Goal: Information Seeking & Learning: Learn about a topic

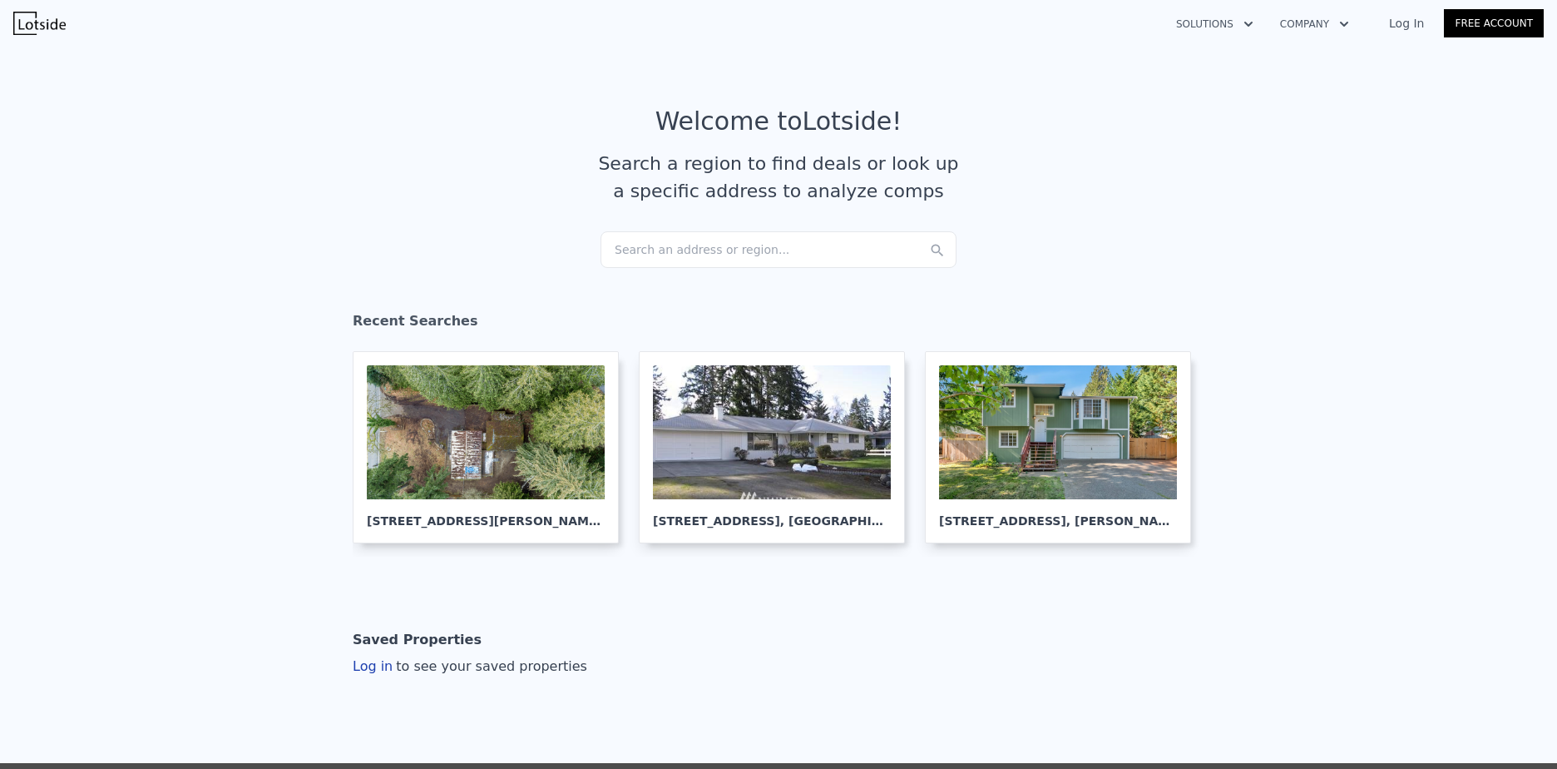
click at [663, 248] on div "Search an address or region..." at bounding box center [779, 249] width 356 height 37
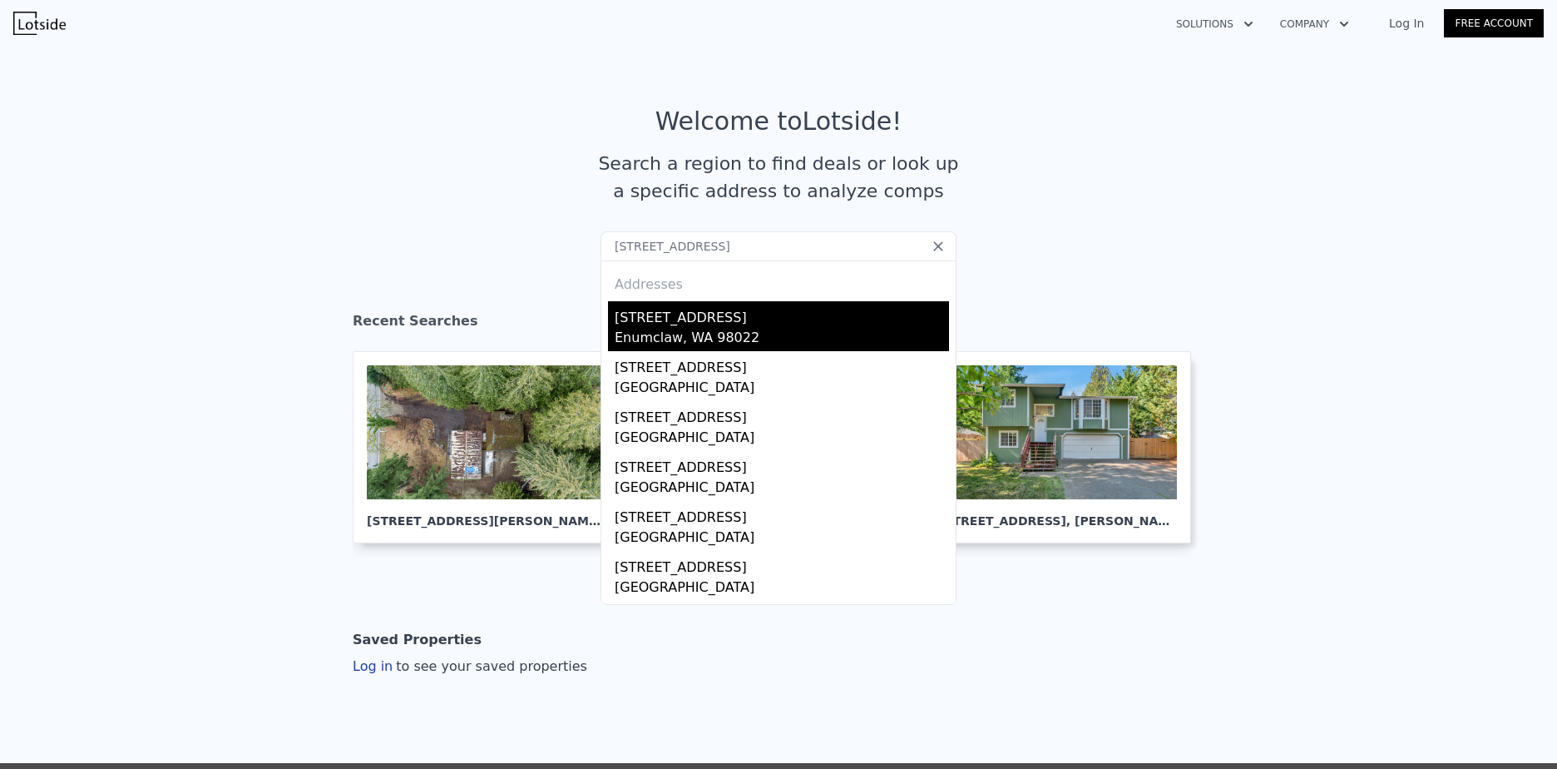
type input "22030 SE 400TH ST 98022"
click at [735, 323] on div "[STREET_ADDRESS]" at bounding box center [782, 314] width 334 height 27
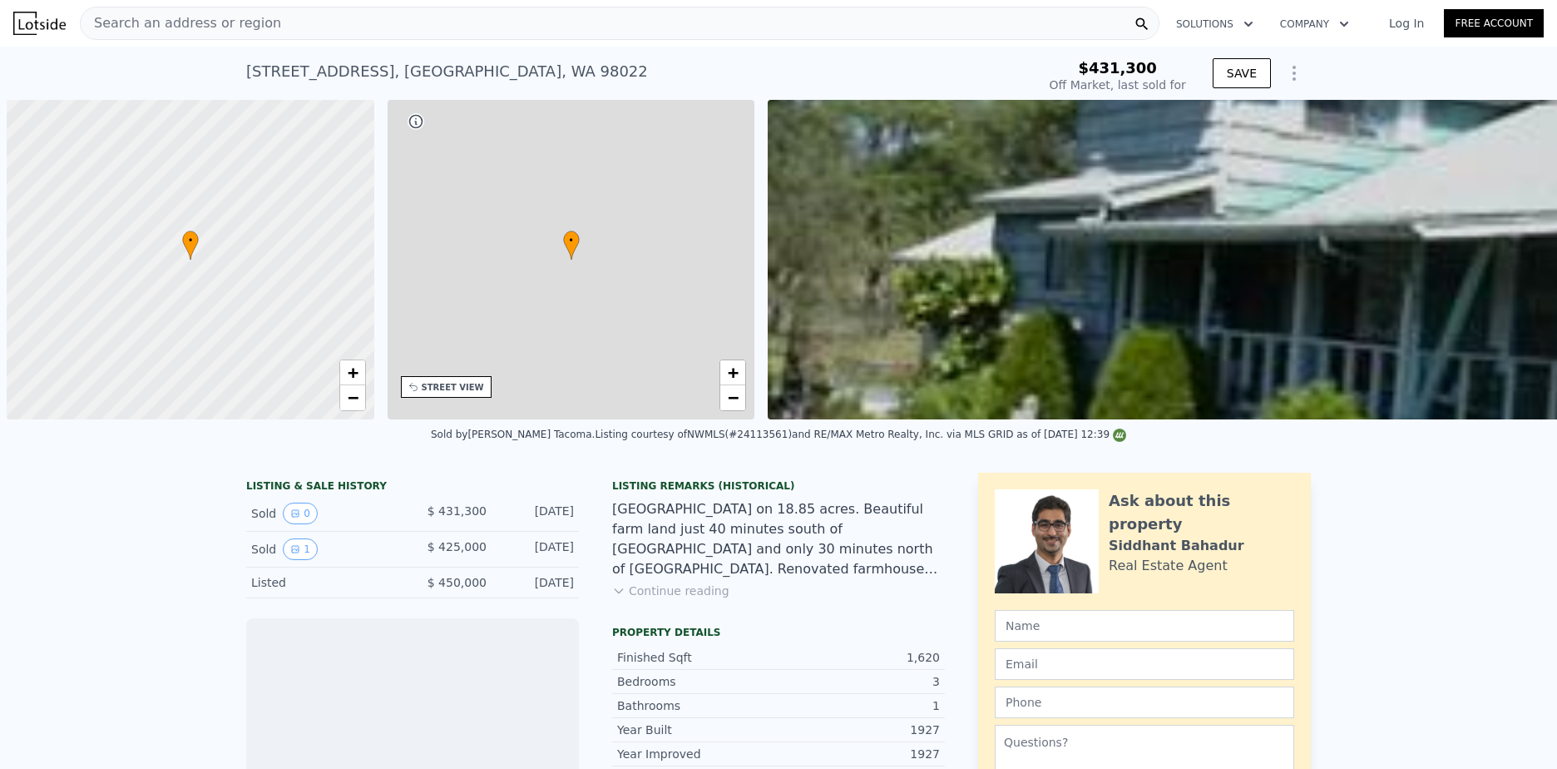
scroll to position [0, 7]
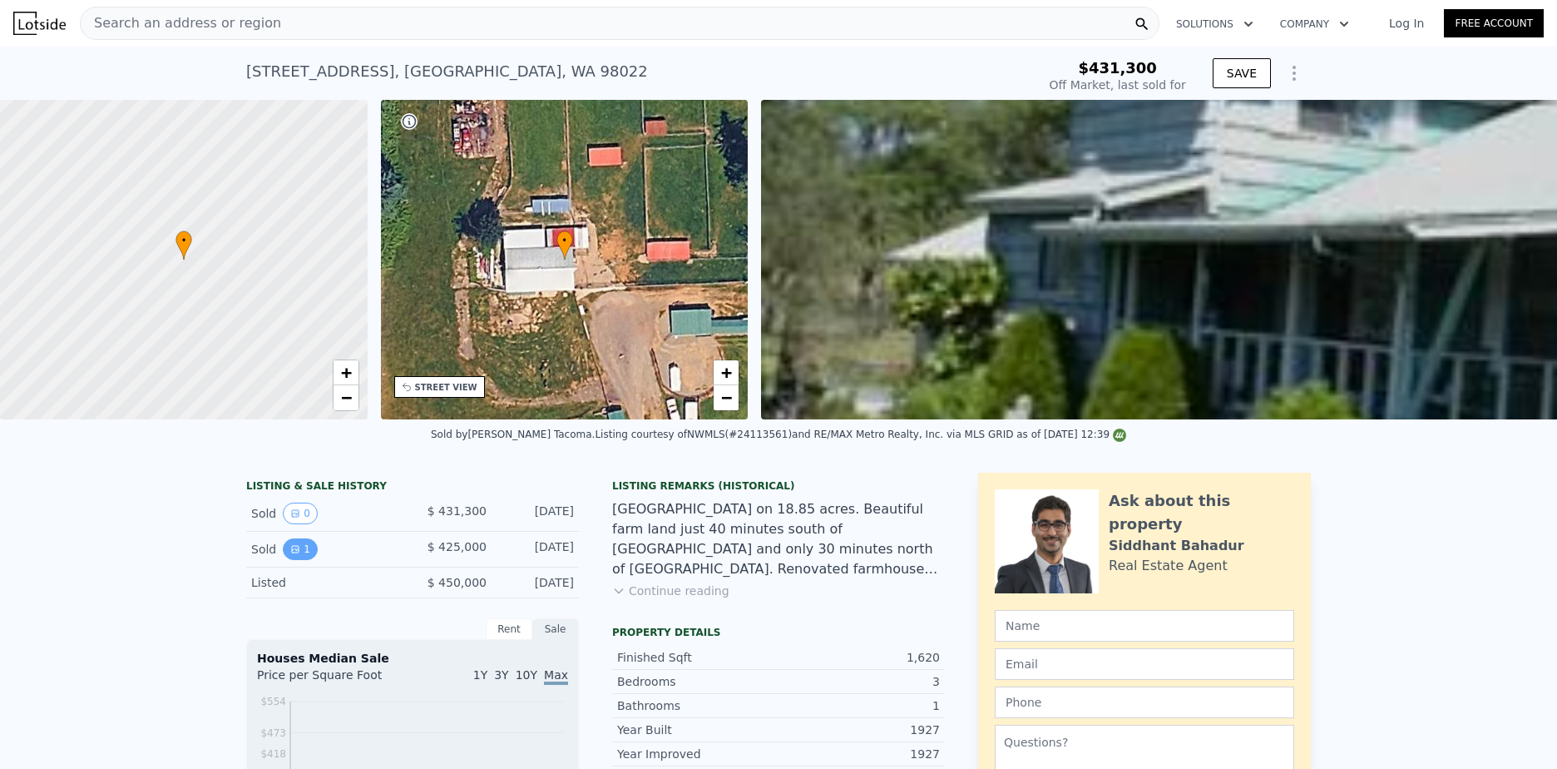
click at [292, 552] on icon "View historical data" at bounding box center [295, 549] width 7 height 7
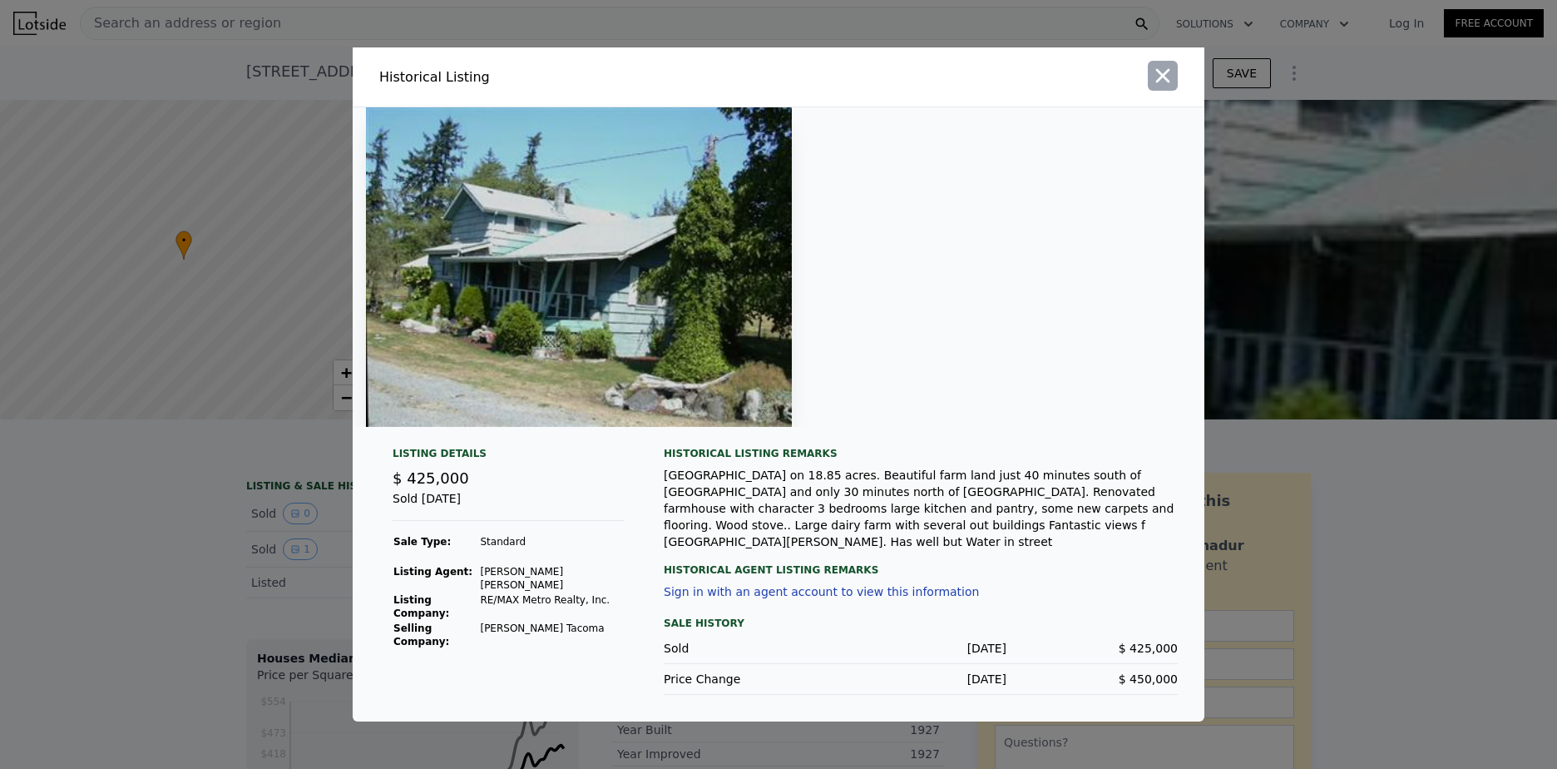
click at [1171, 87] on icon "button" at bounding box center [1162, 75] width 23 height 23
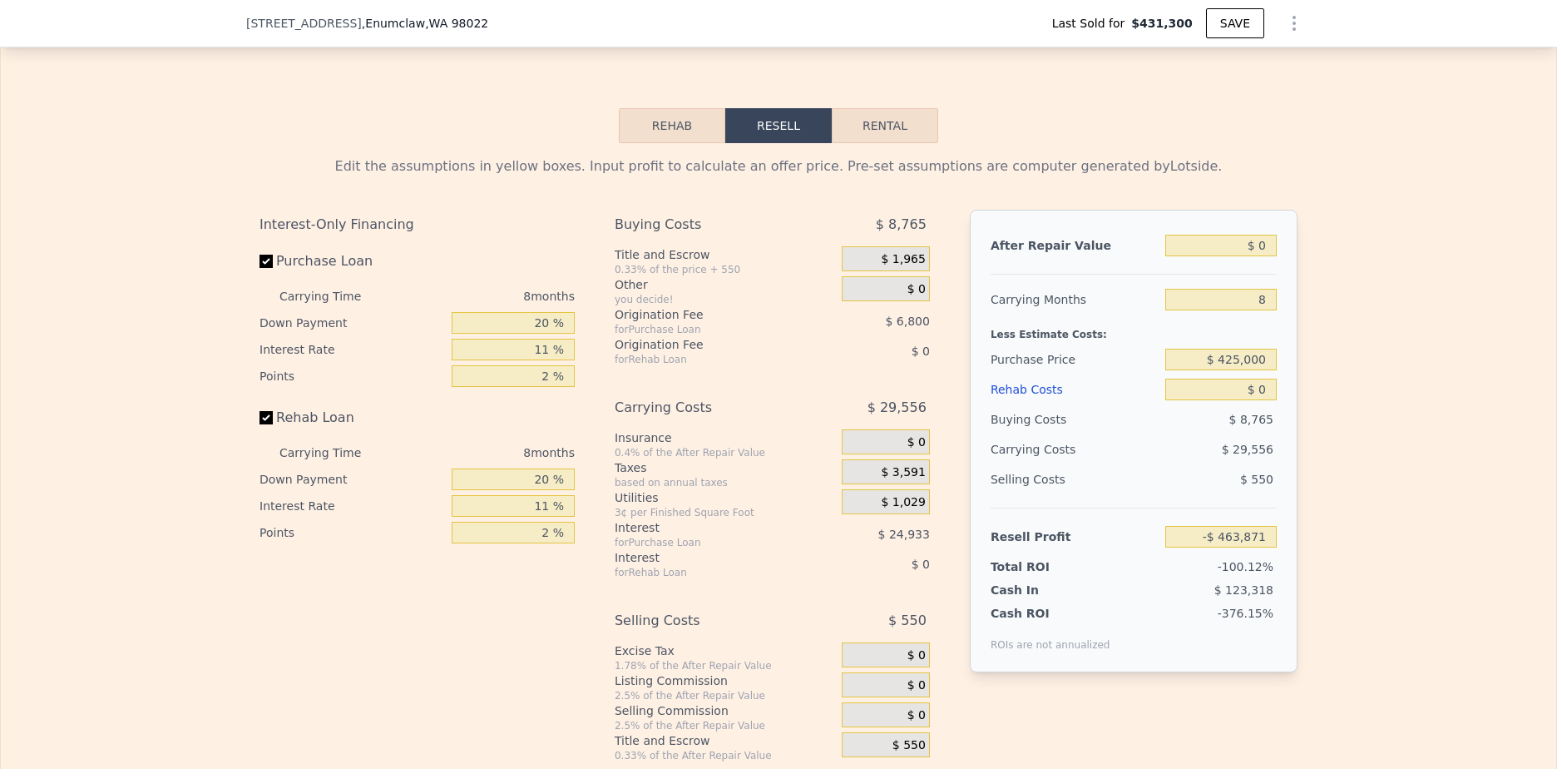
scroll to position [2594, 0]
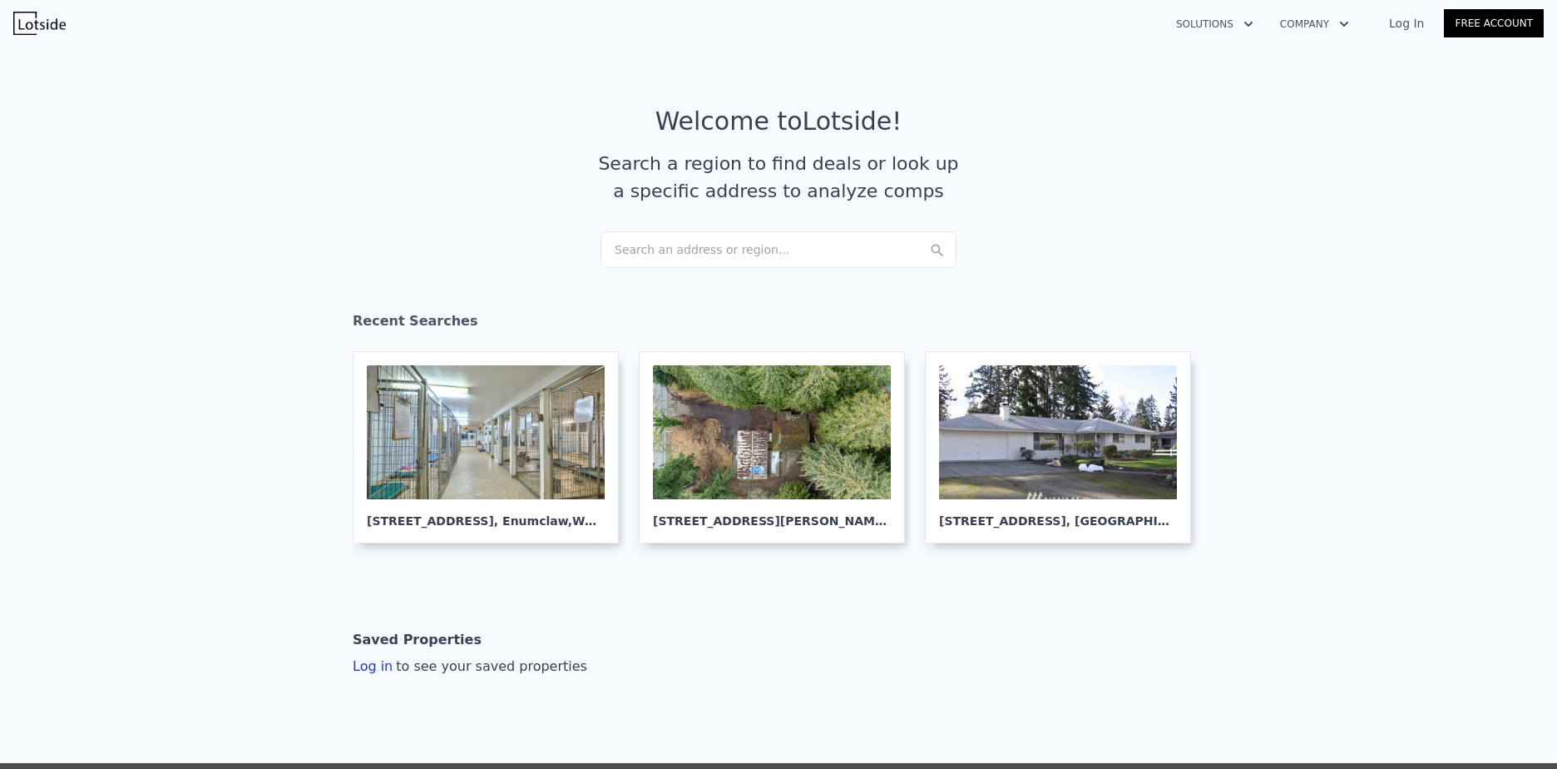
click at [654, 246] on div "Search an address or region..." at bounding box center [779, 249] width 356 height 37
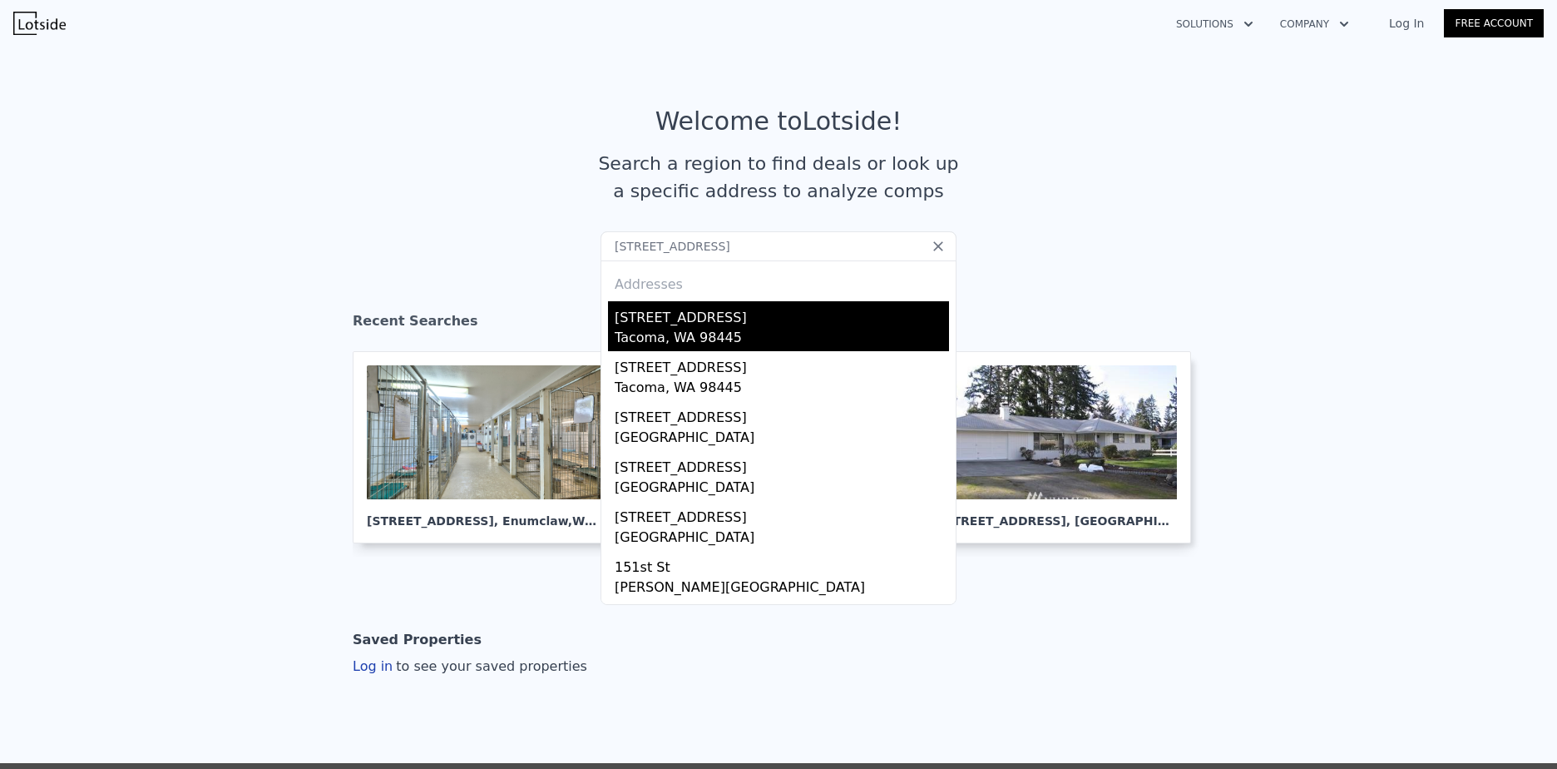
type input "[STREET_ADDRESS]"
click at [768, 325] on div "[STREET_ADDRESS]" at bounding box center [782, 314] width 334 height 27
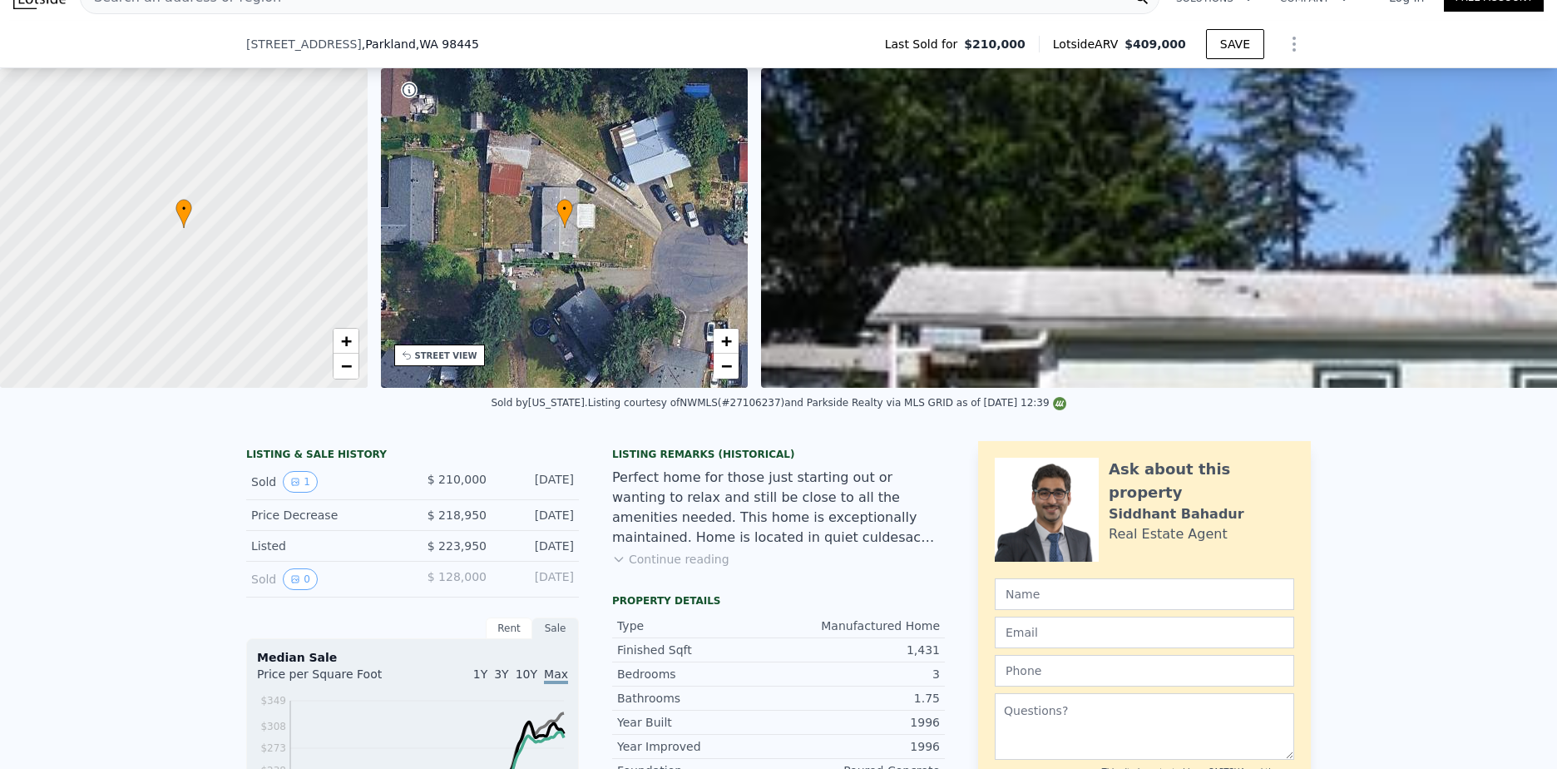
scroll to position [161, 0]
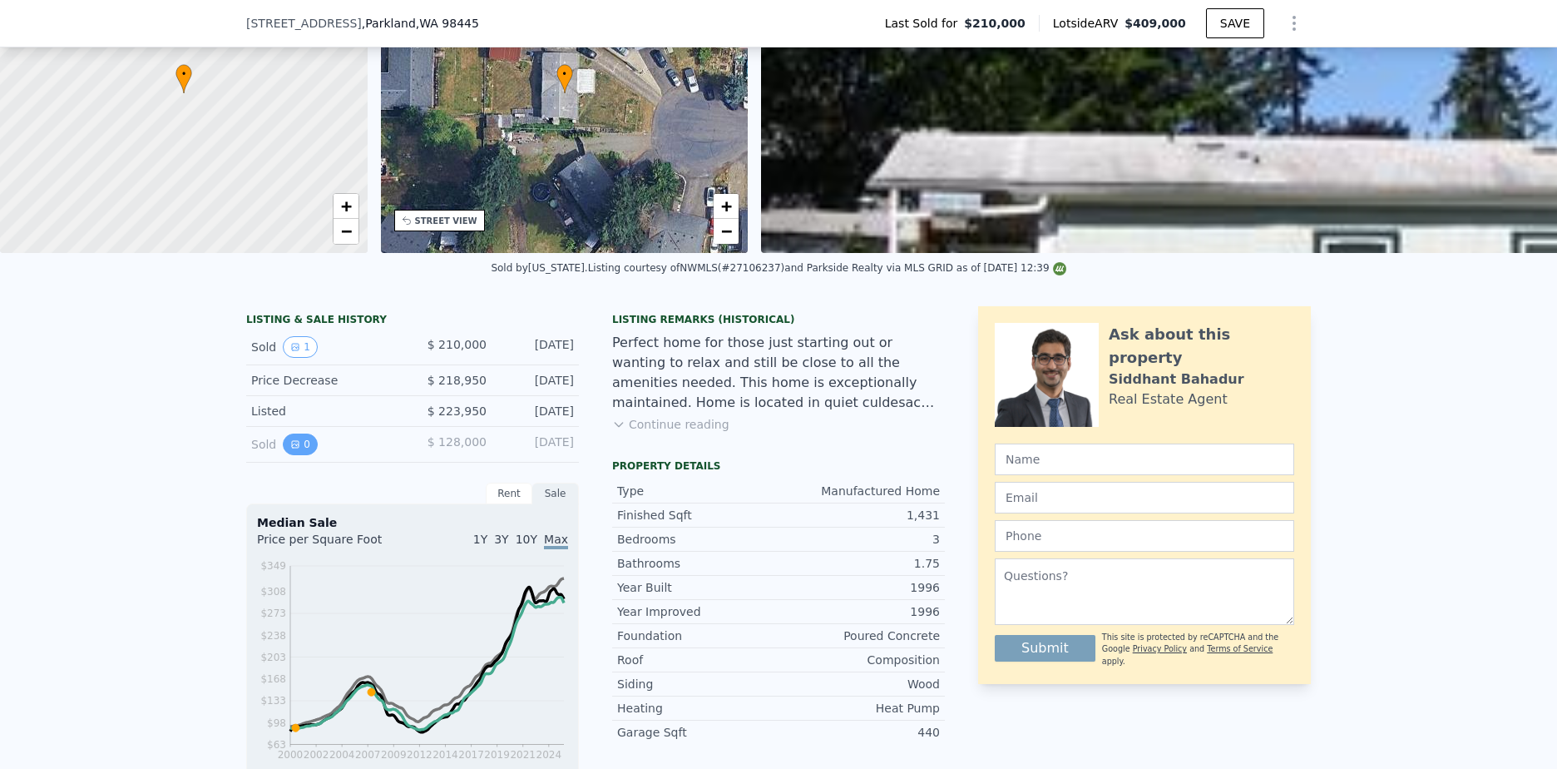
click at [283, 455] on button "0" at bounding box center [300, 444] width 35 height 22
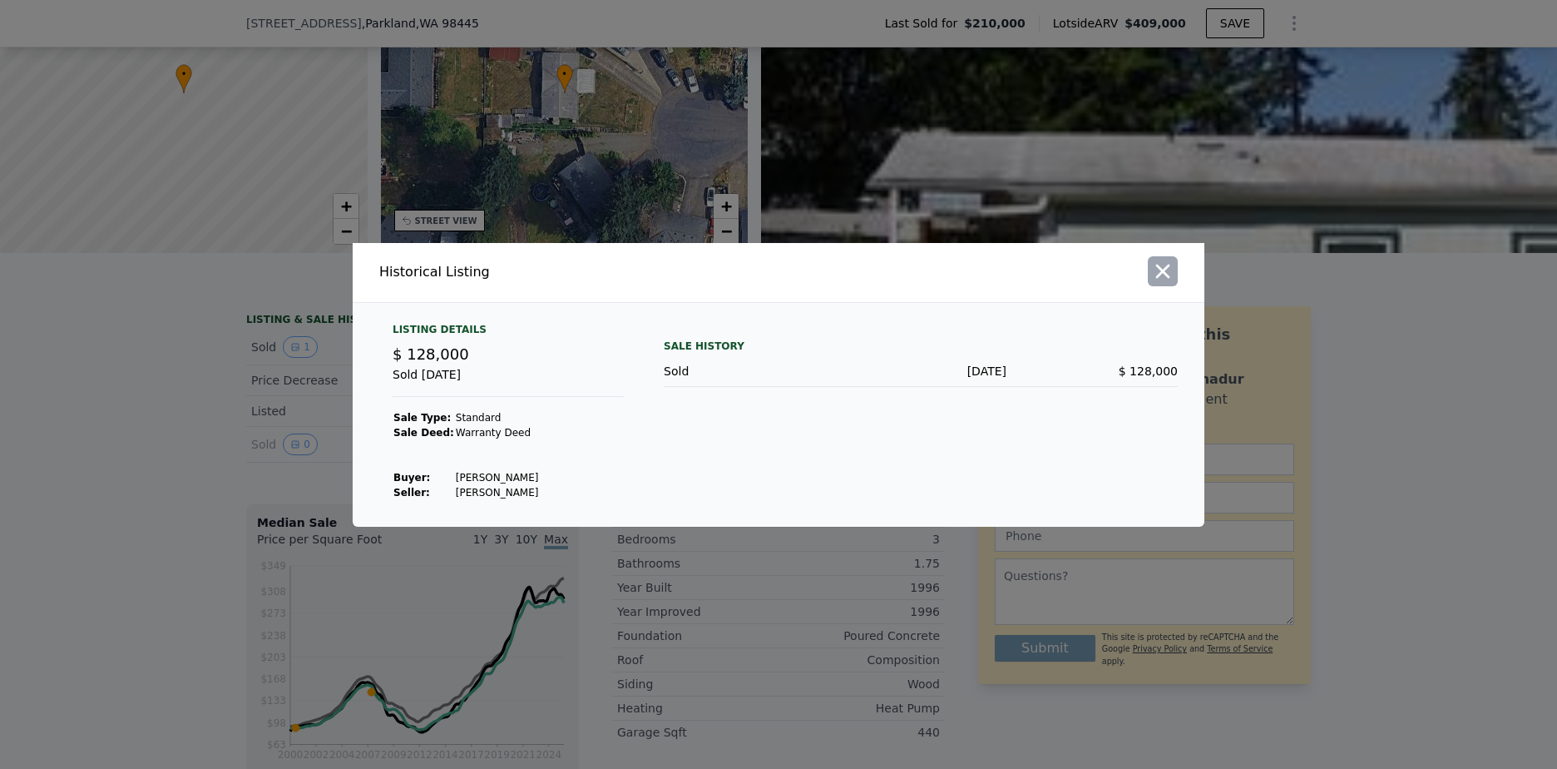
click at [1160, 264] on icon "button" at bounding box center [1162, 271] width 23 height 23
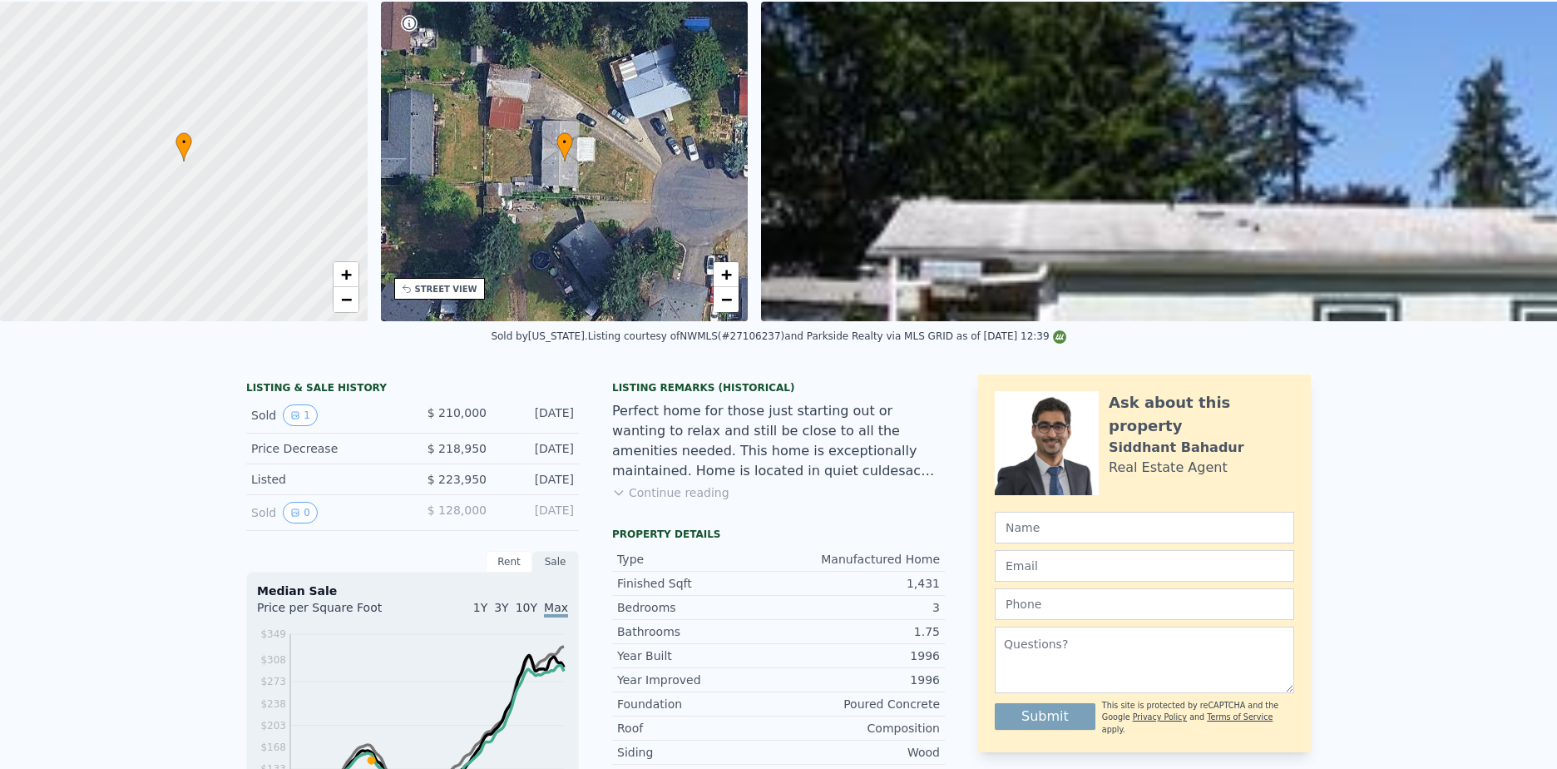
scroll to position [0, 0]
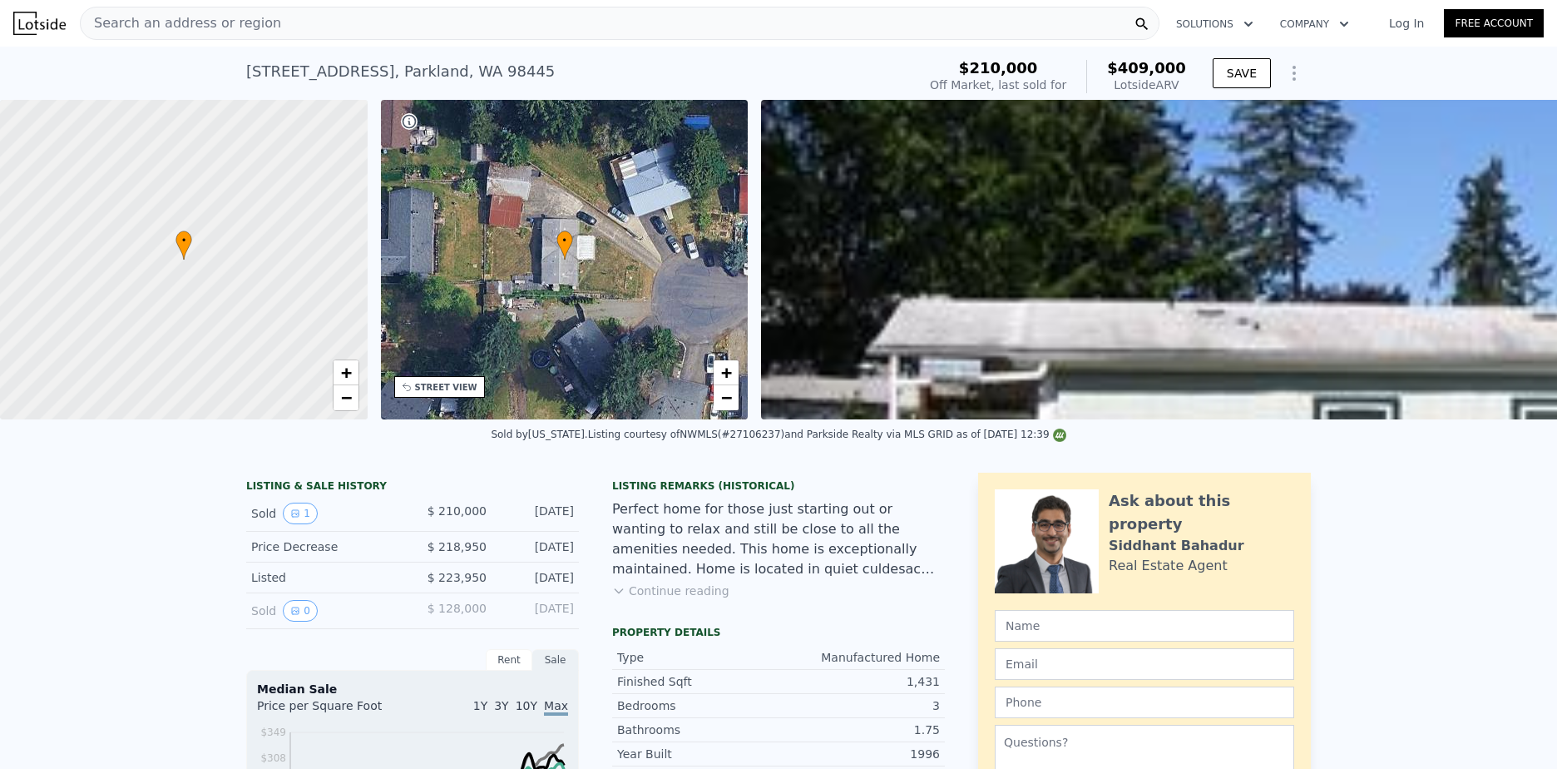
click at [235, 34] on div "Search an address or region" at bounding box center [181, 23] width 200 height 32
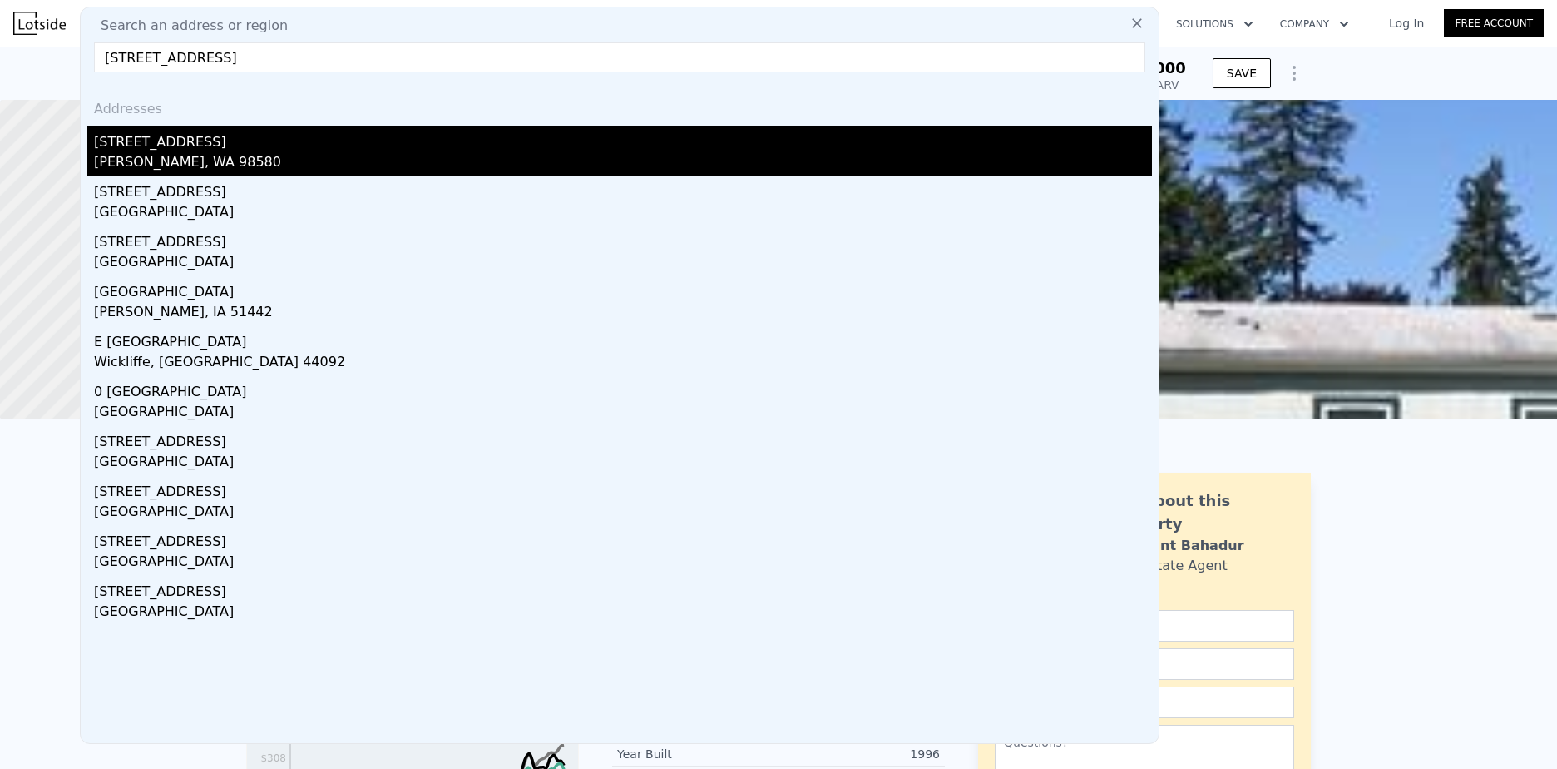
type input "[STREET_ADDRESS]"
click at [235, 159] on div "[PERSON_NAME], WA 98580" at bounding box center [623, 163] width 1058 height 23
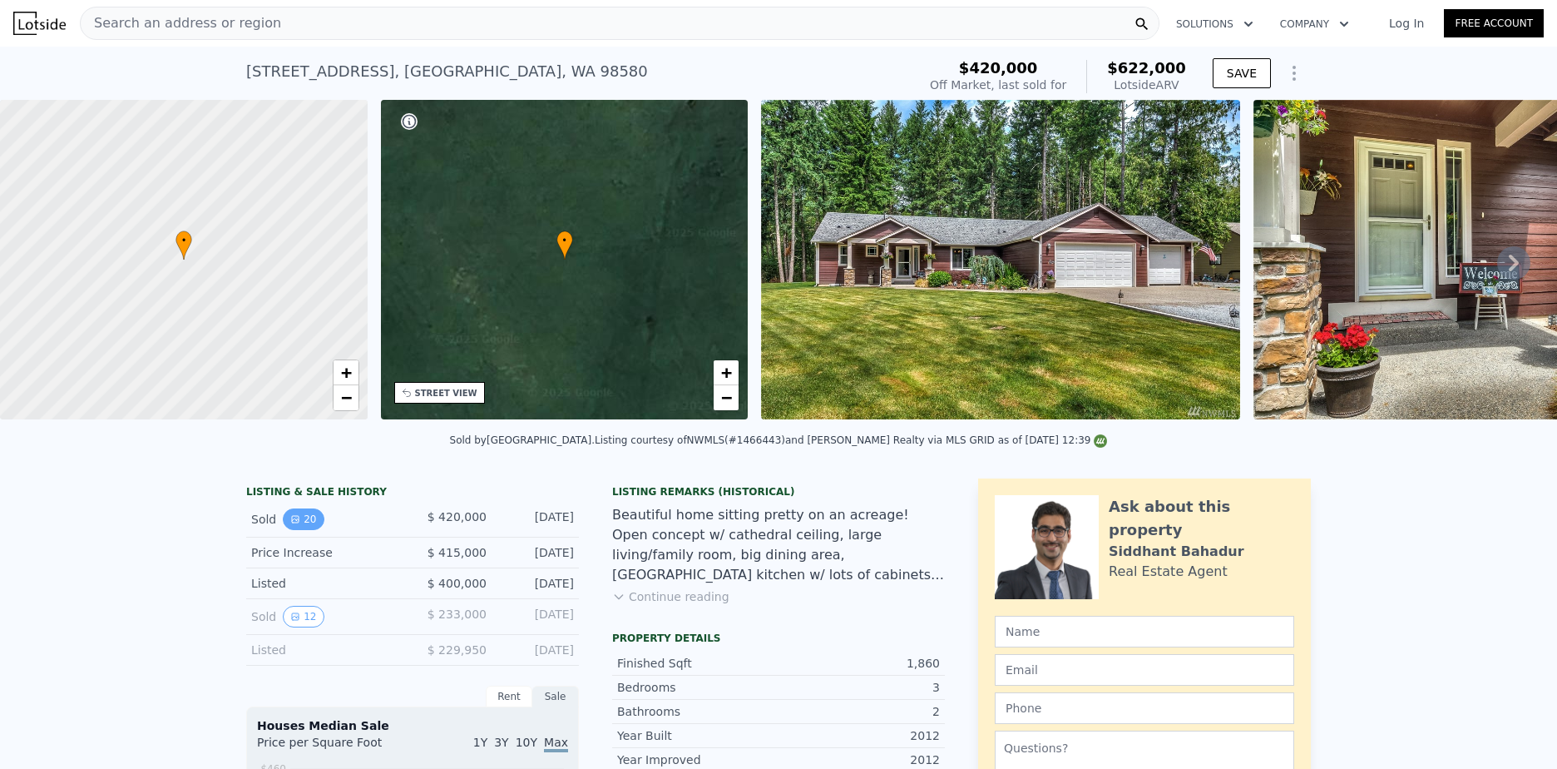
click at [290, 524] on icon "View historical data" at bounding box center [295, 519] width 10 height 10
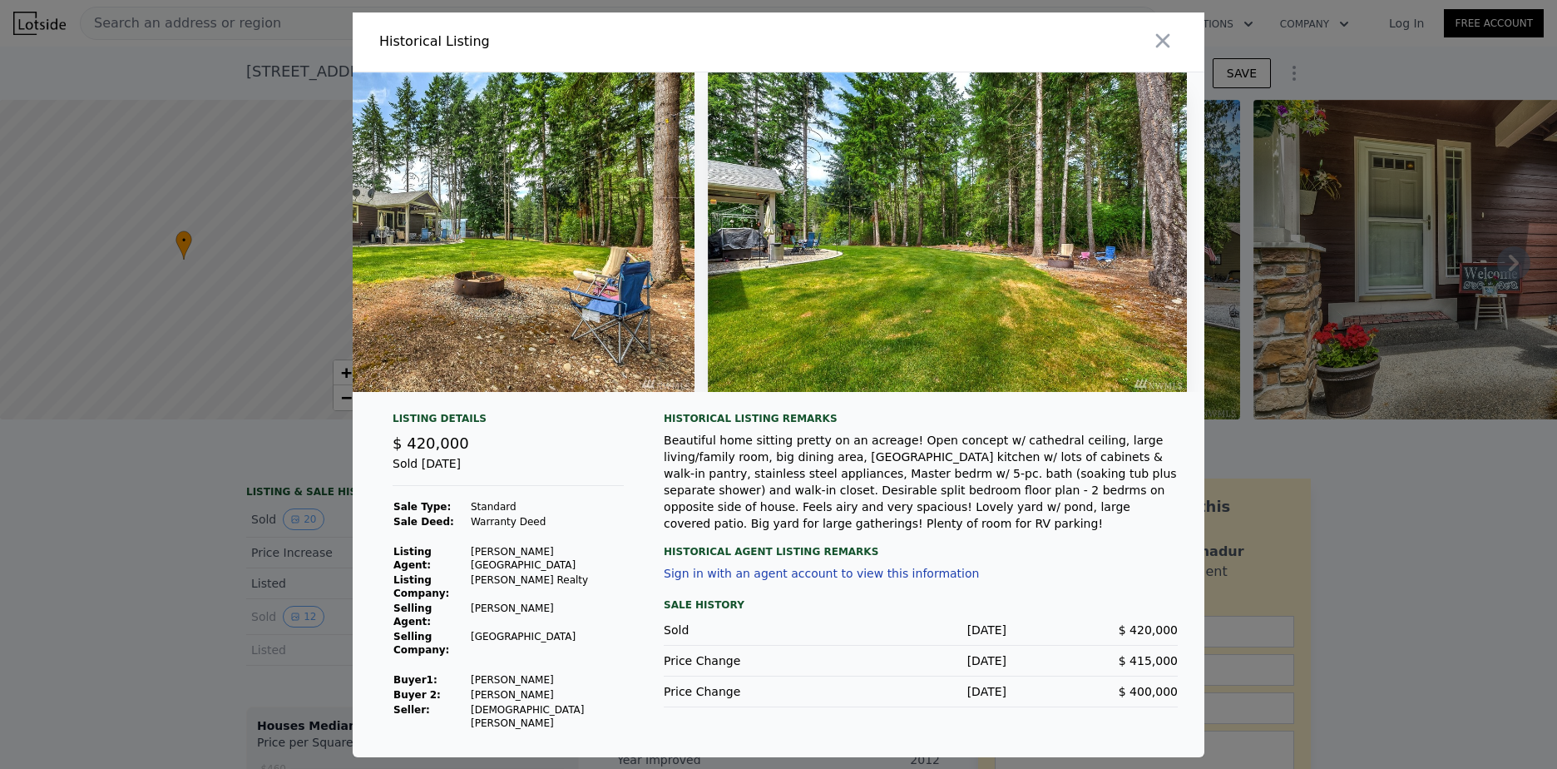
scroll to position [0, 8602]
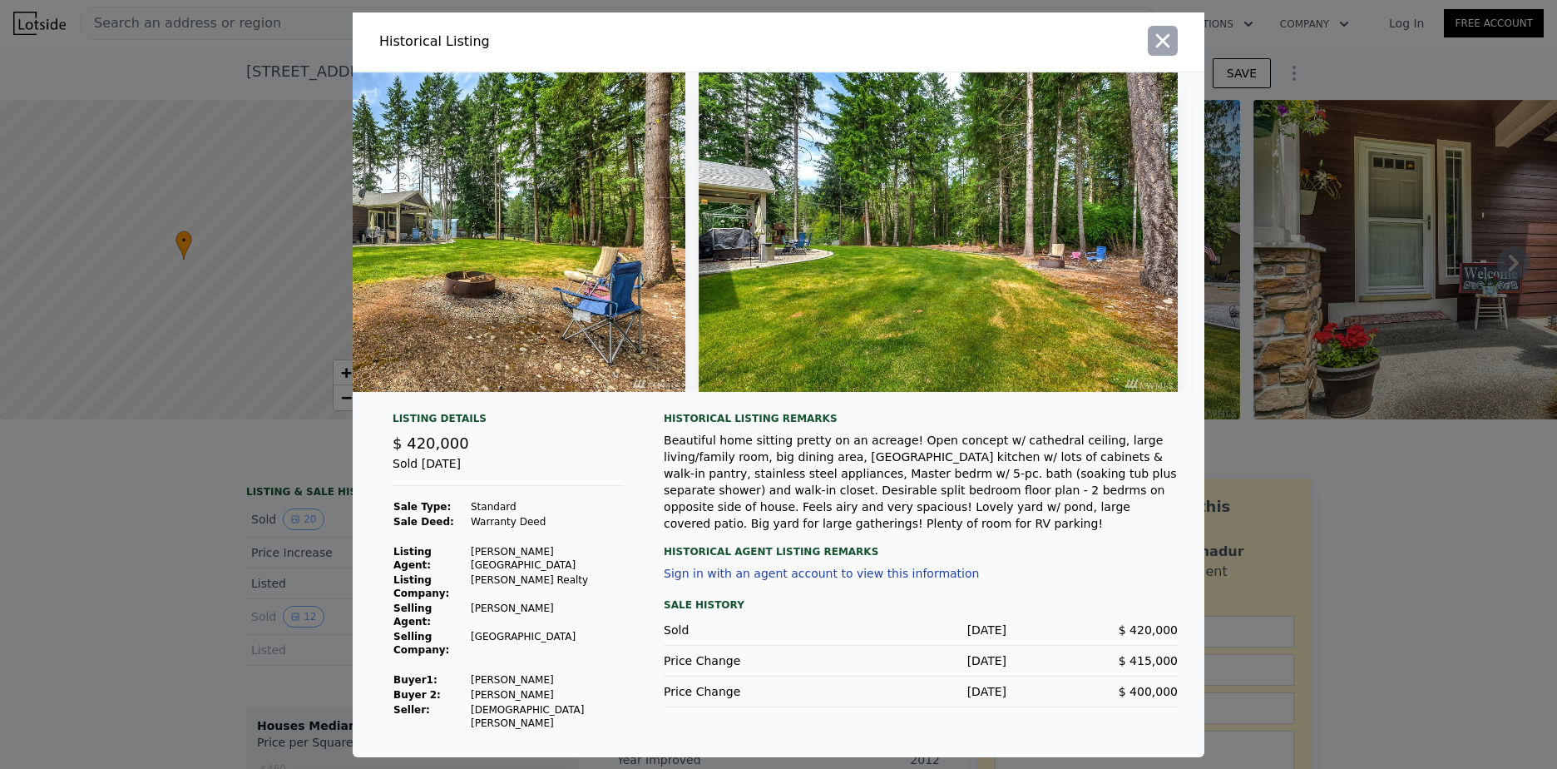
click at [1174, 50] on icon "button" at bounding box center [1162, 40] width 23 height 23
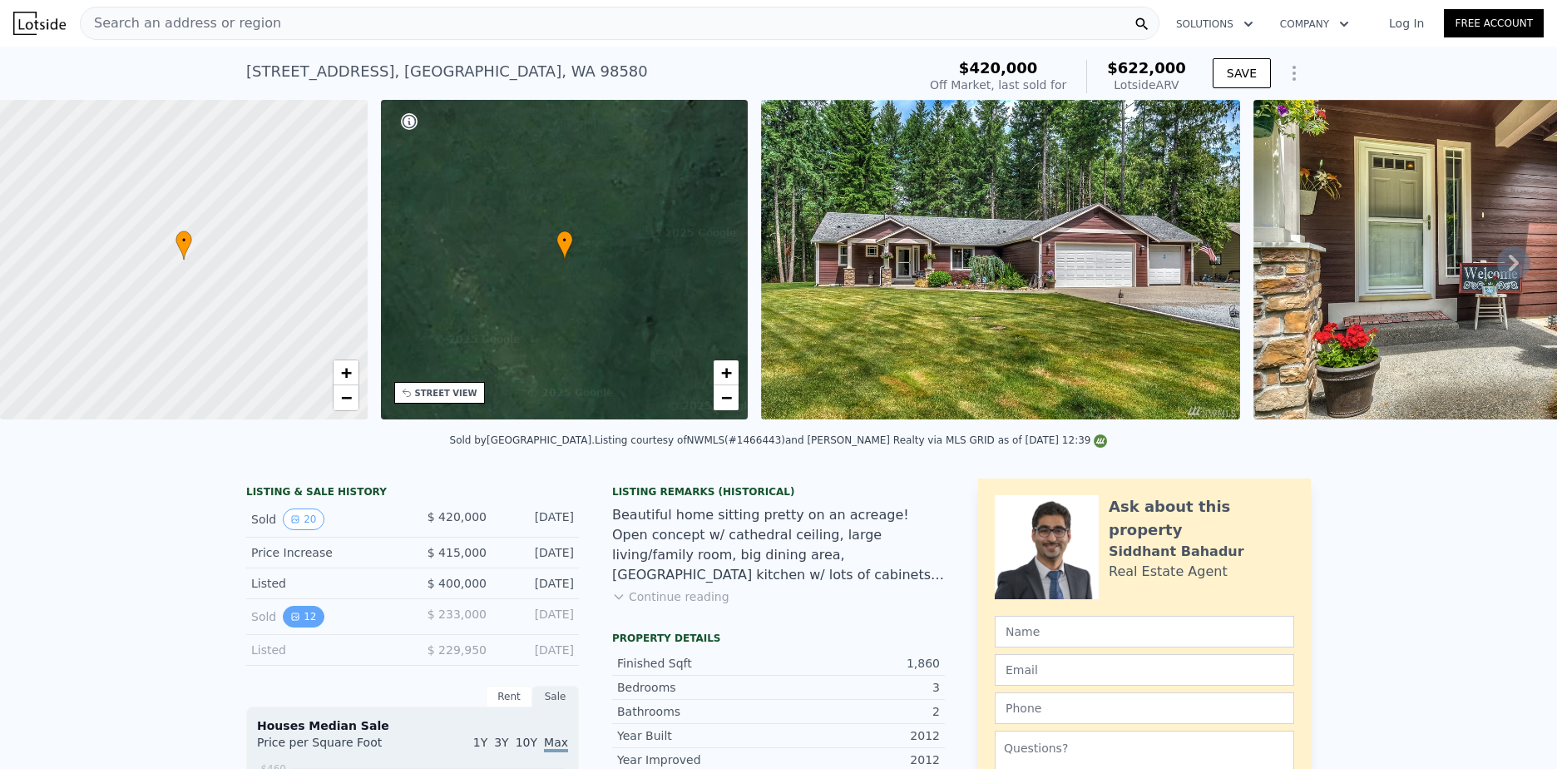
click at [294, 627] on button "12" at bounding box center [303, 617] width 41 height 22
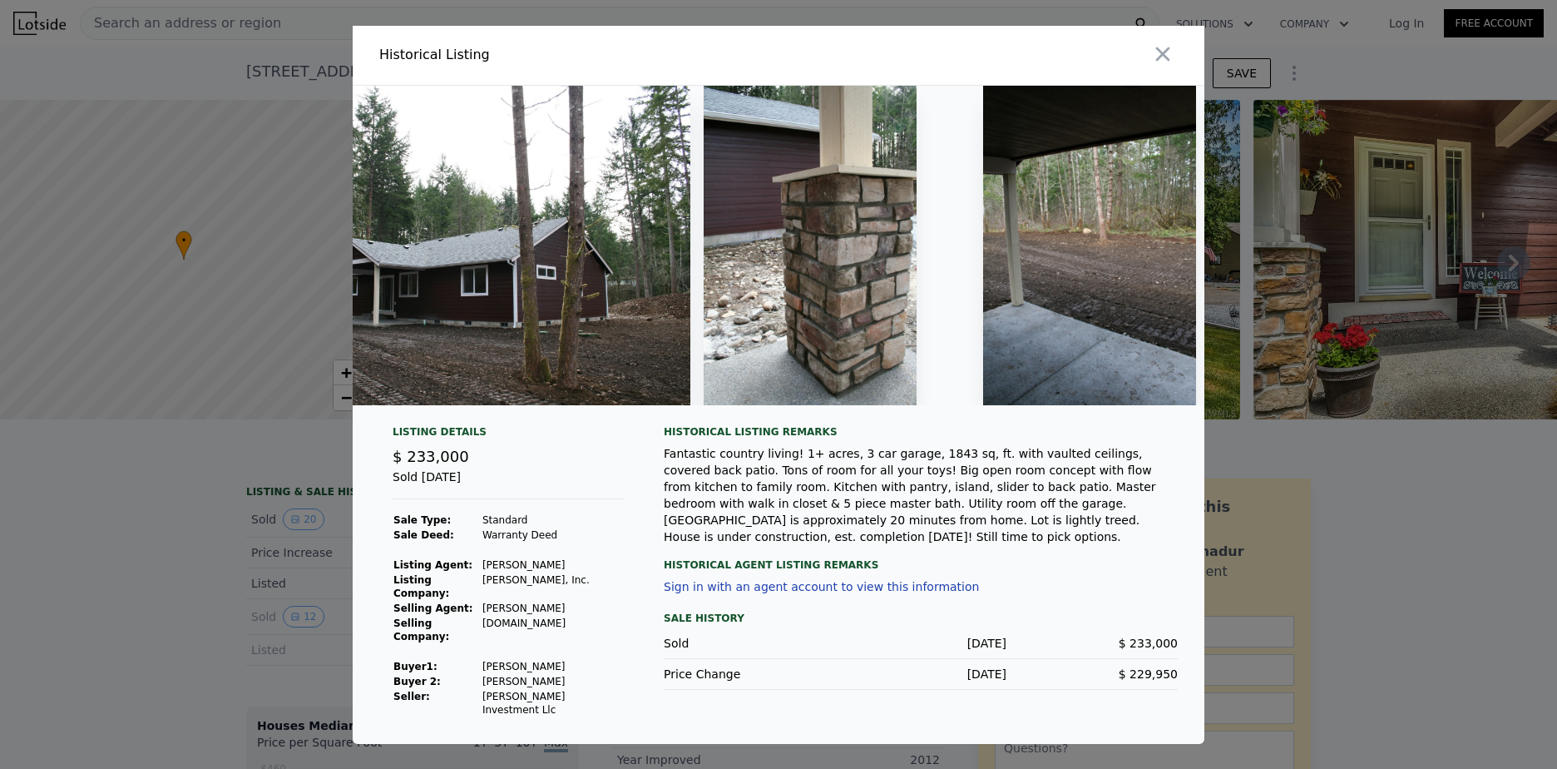
scroll to position [0, 3570]
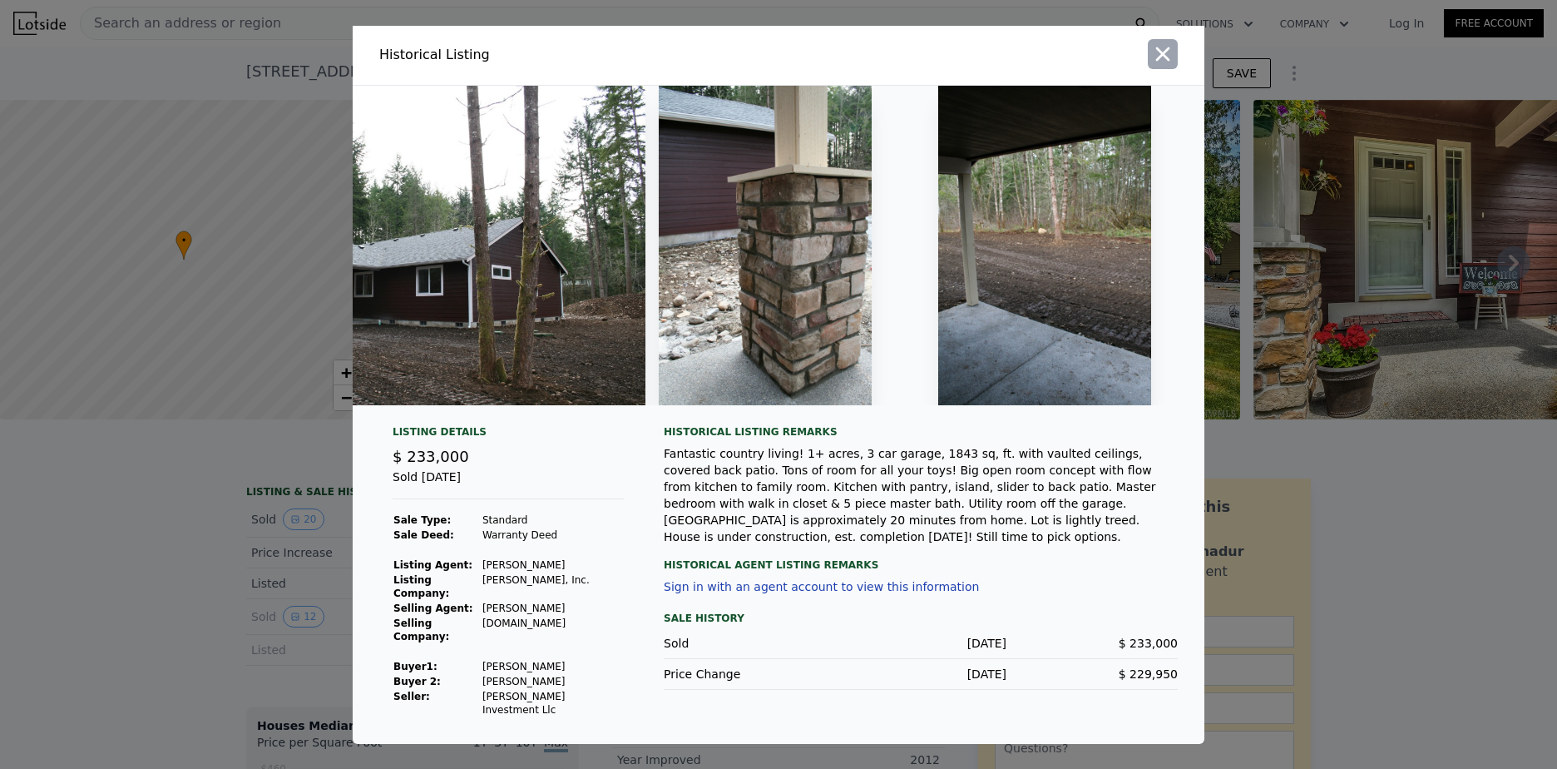
click at [1170, 66] on icon "button" at bounding box center [1162, 53] width 23 height 23
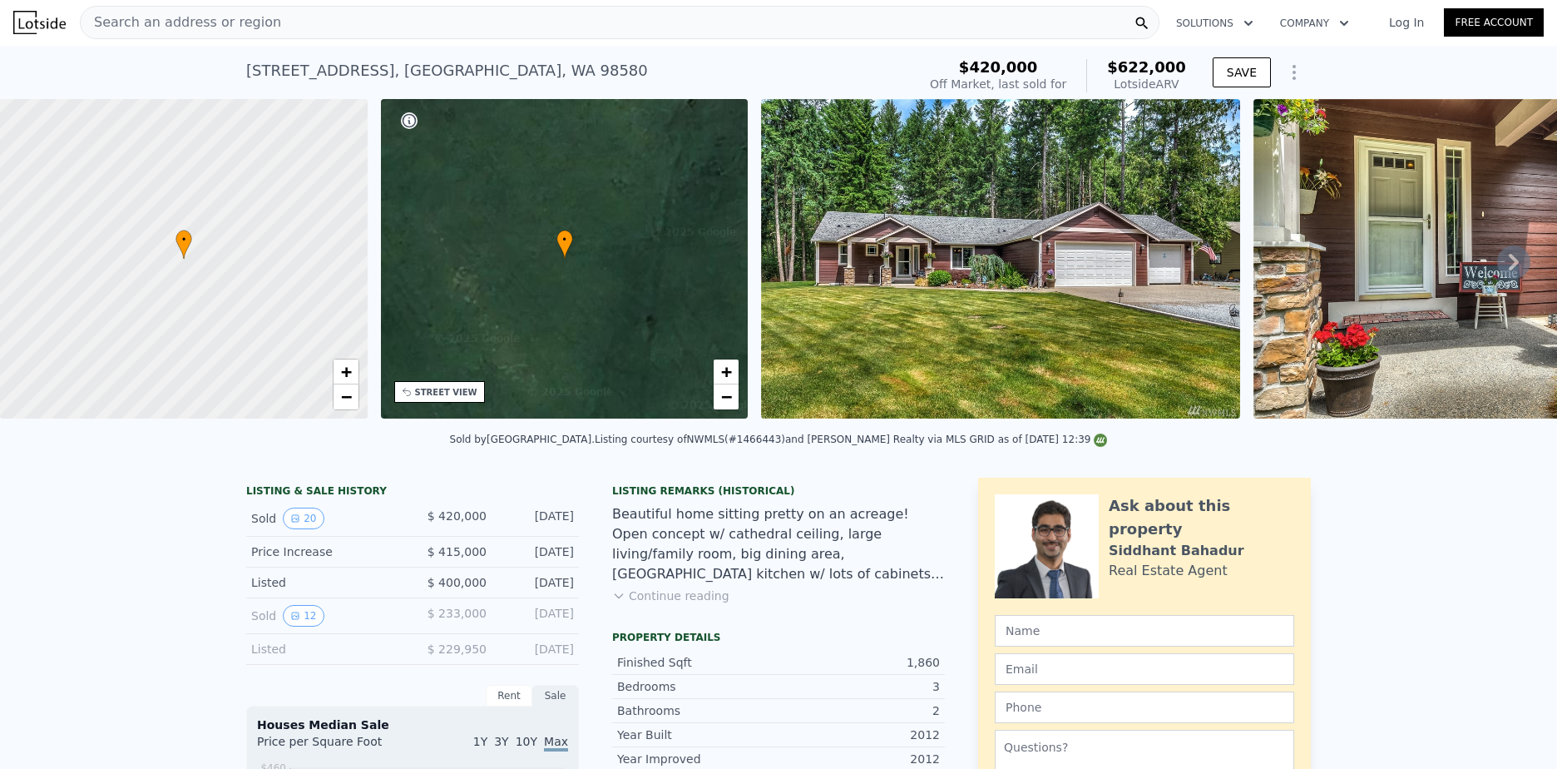
scroll to position [0, 0]
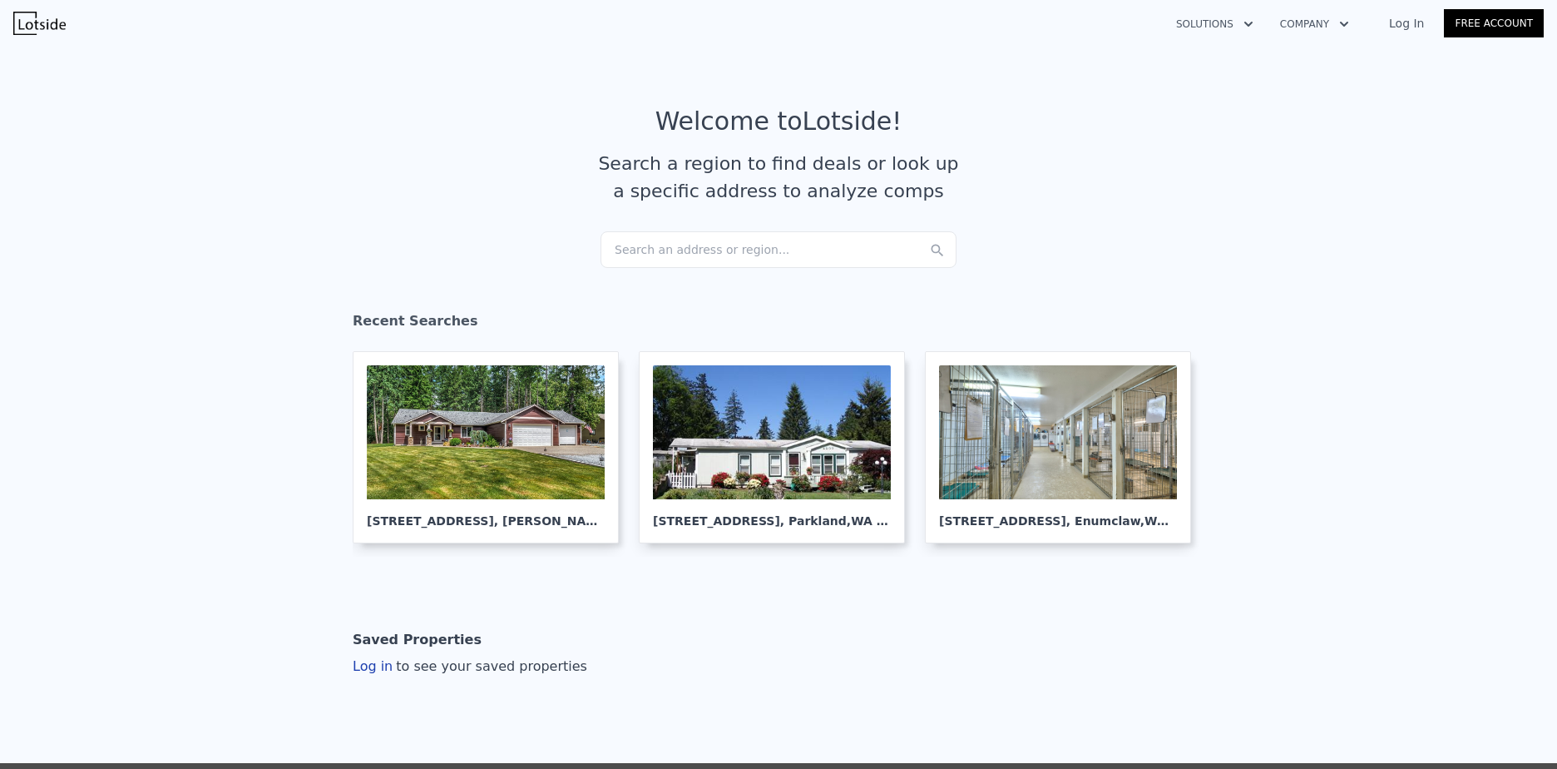
click at [717, 252] on div "Search an address or region..." at bounding box center [779, 249] width 356 height 37
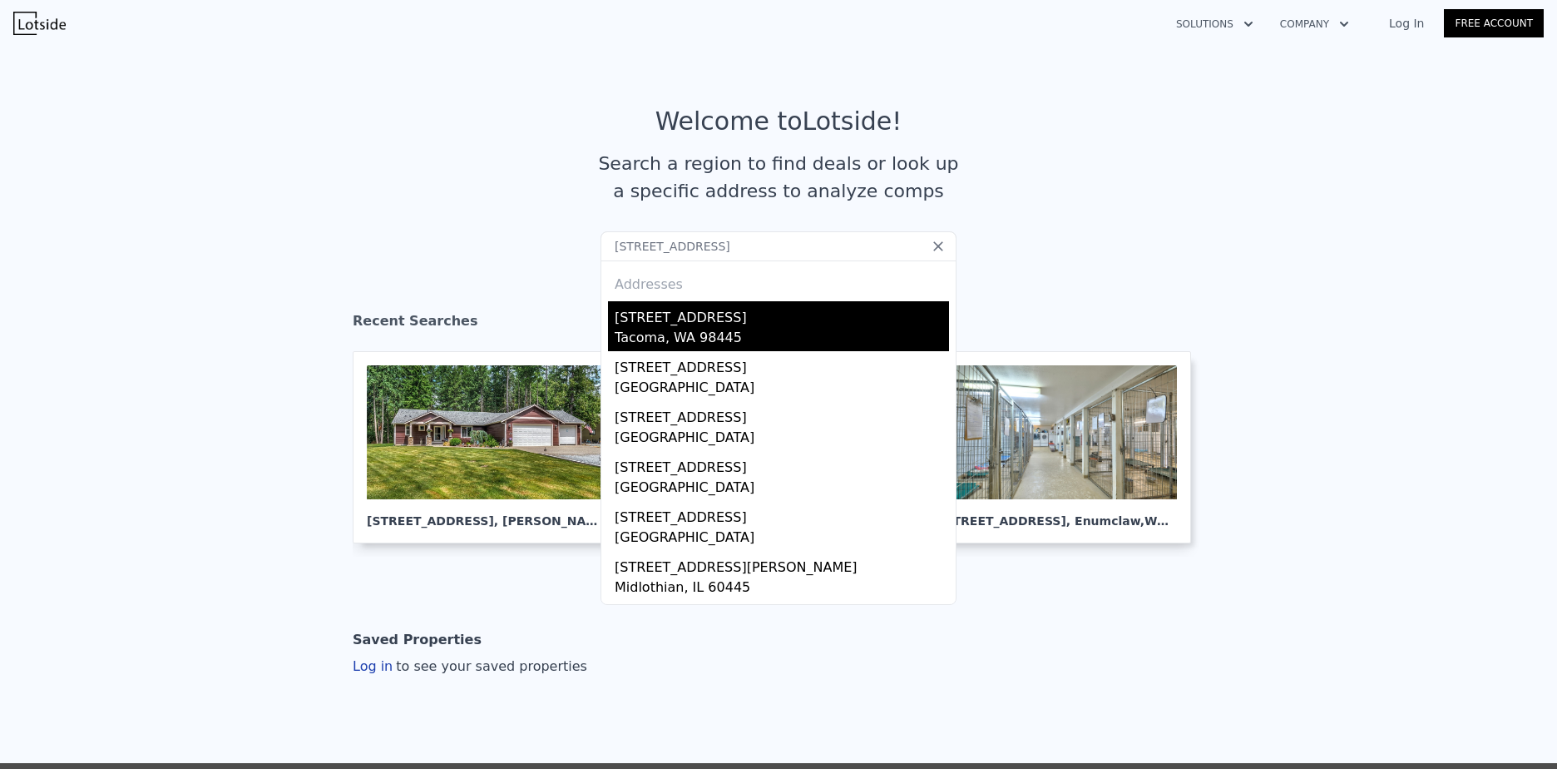
type input "[STREET_ADDRESS]"
click at [698, 333] on div "Tacoma, WA 98445" at bounding box center [782, 339] width 334 height 23
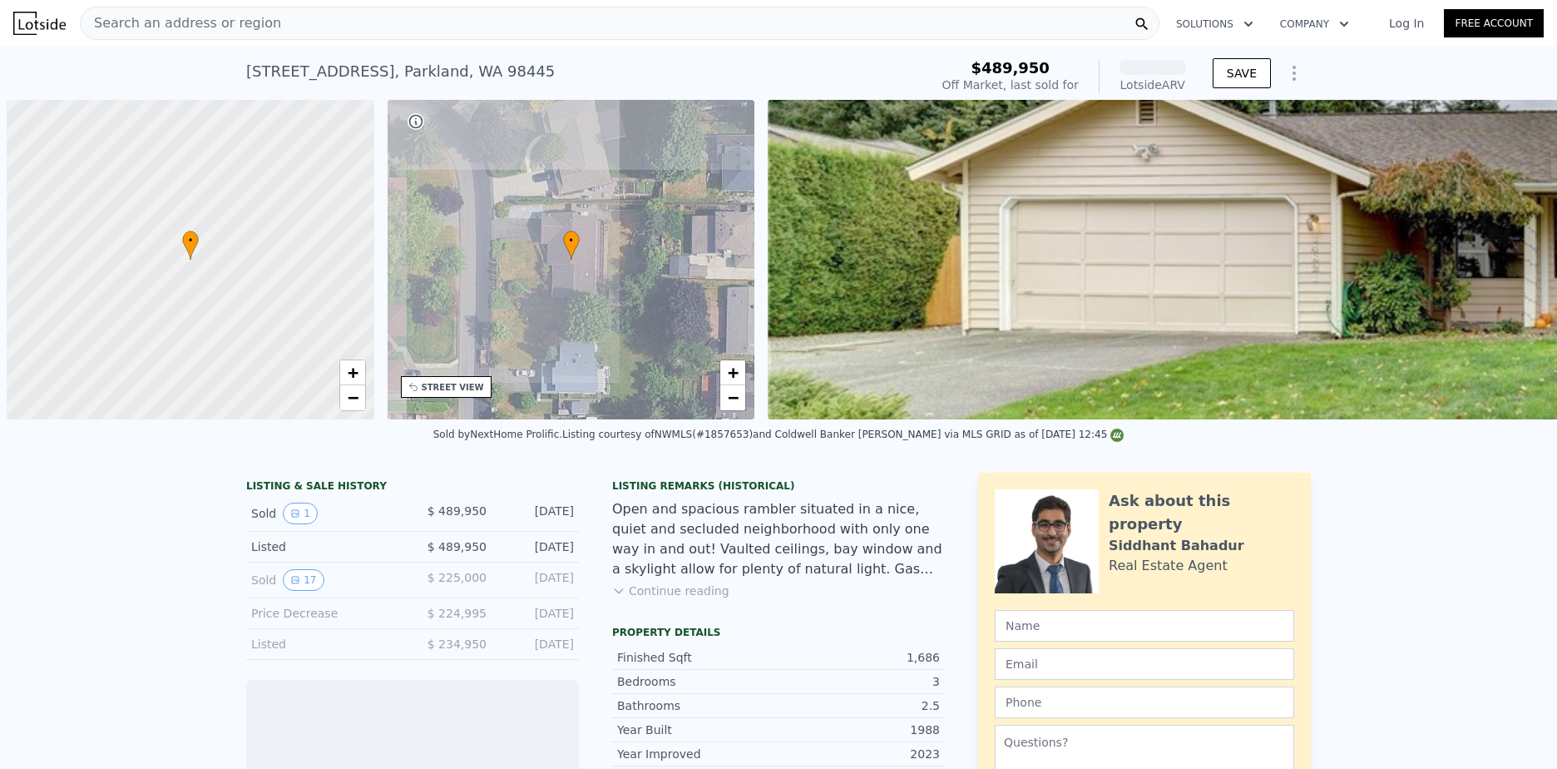
scroll to position [0, 7]
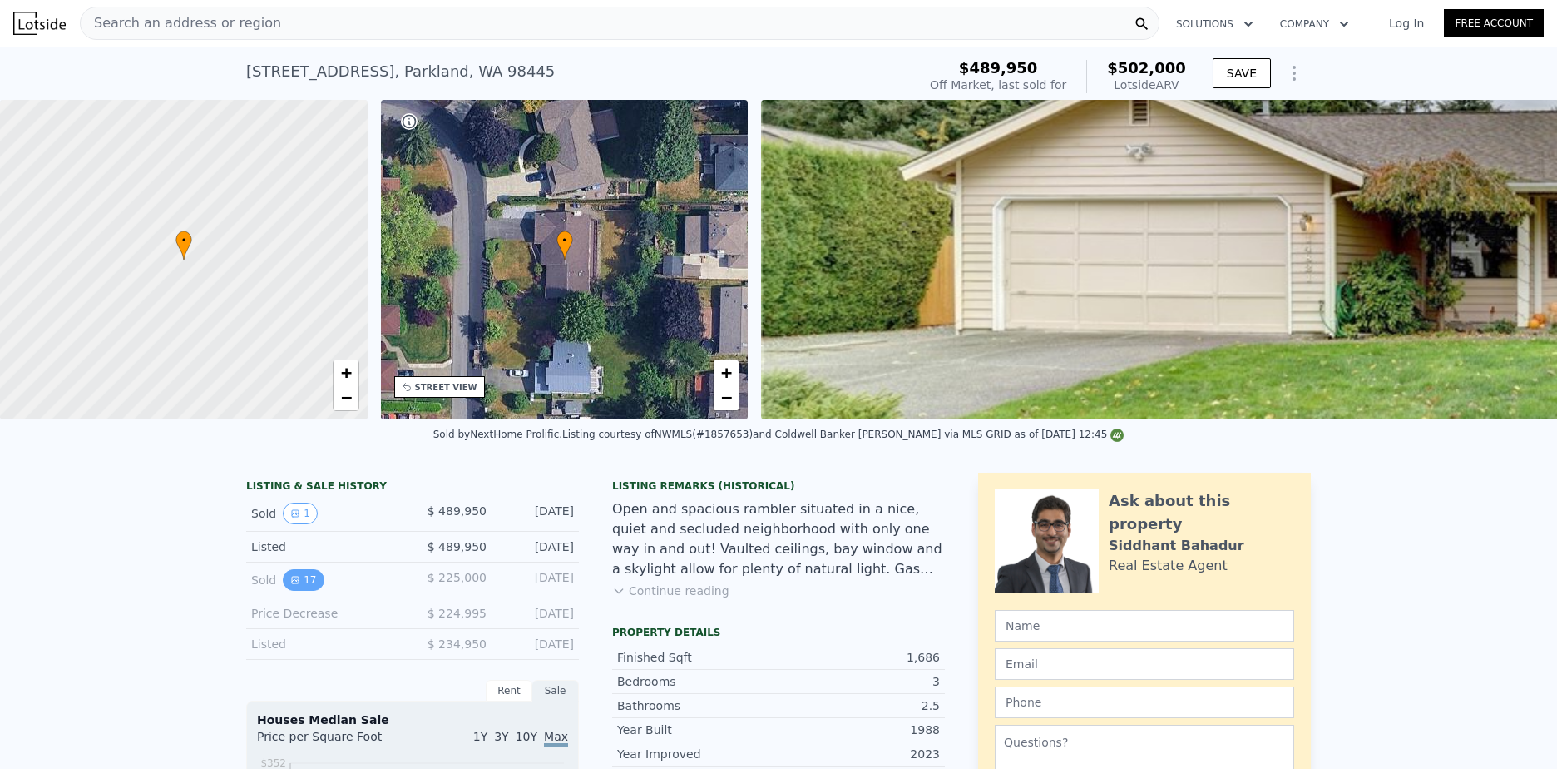
click at [304, 591] on button "17" at bounding box center [303, 580] width 41 height 22
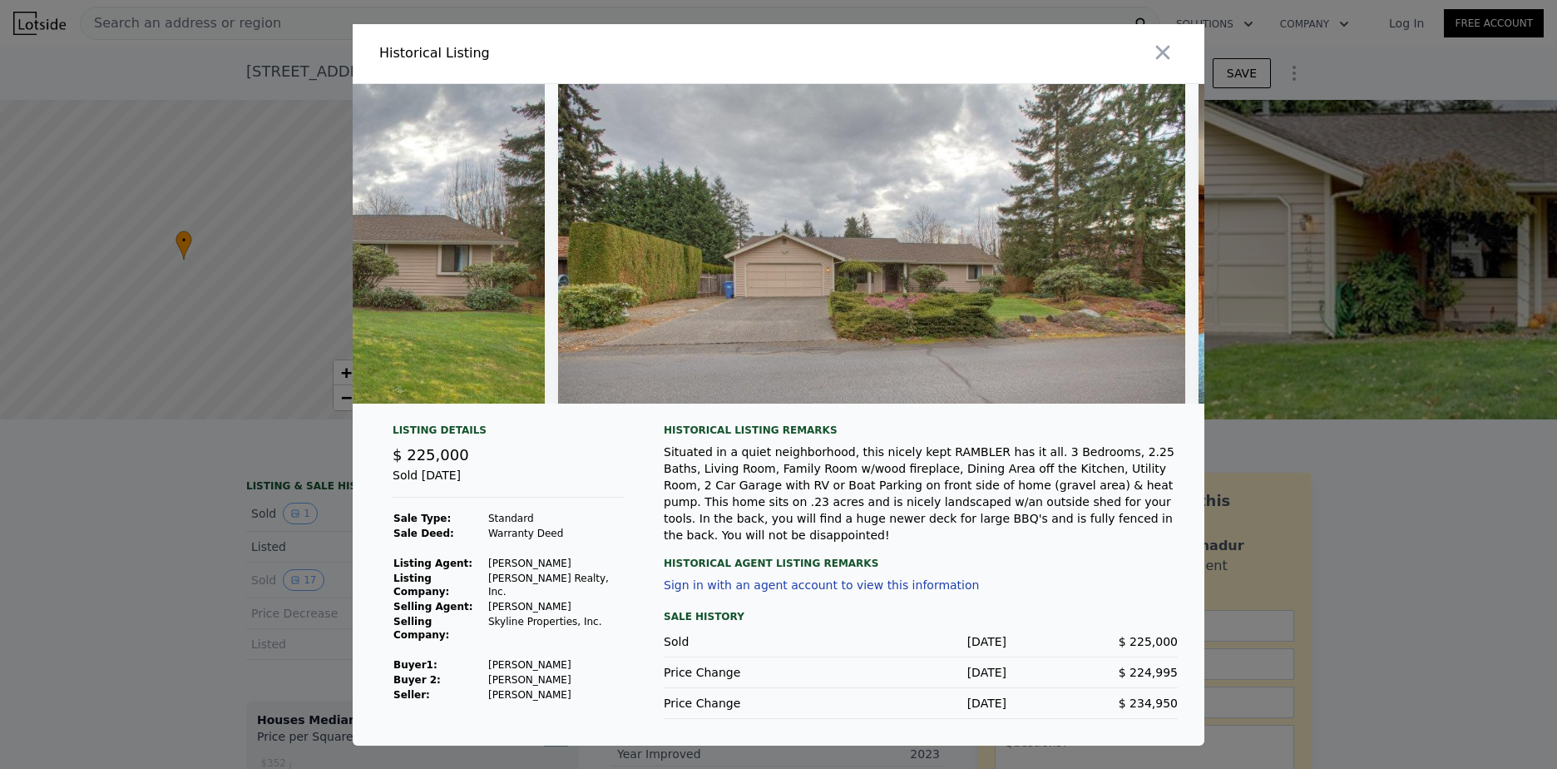
scroll to position [0, 0]
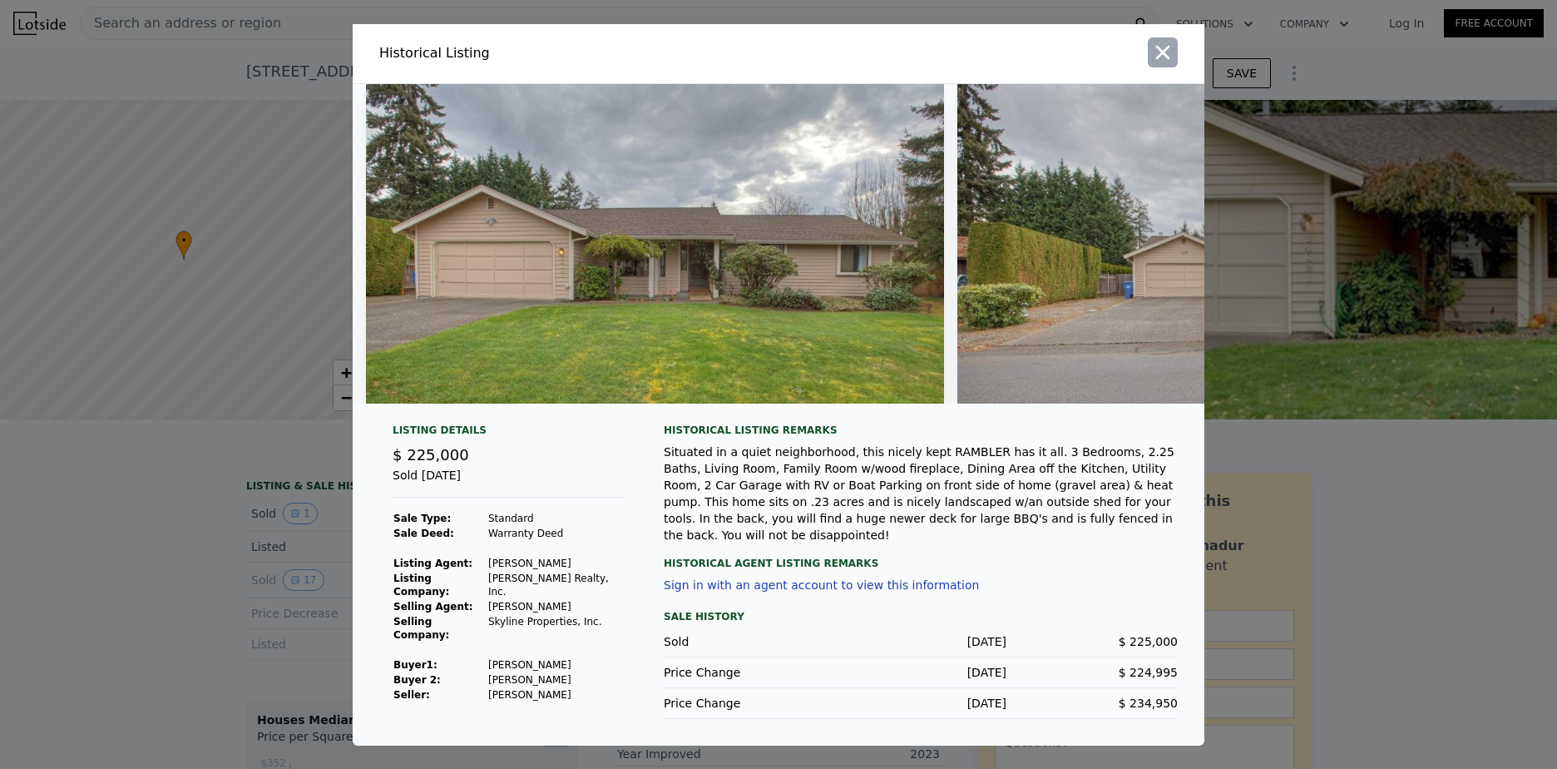
click at [1160, 62] on icon "button" at bounding box center [1162, 52] width 23 height 23
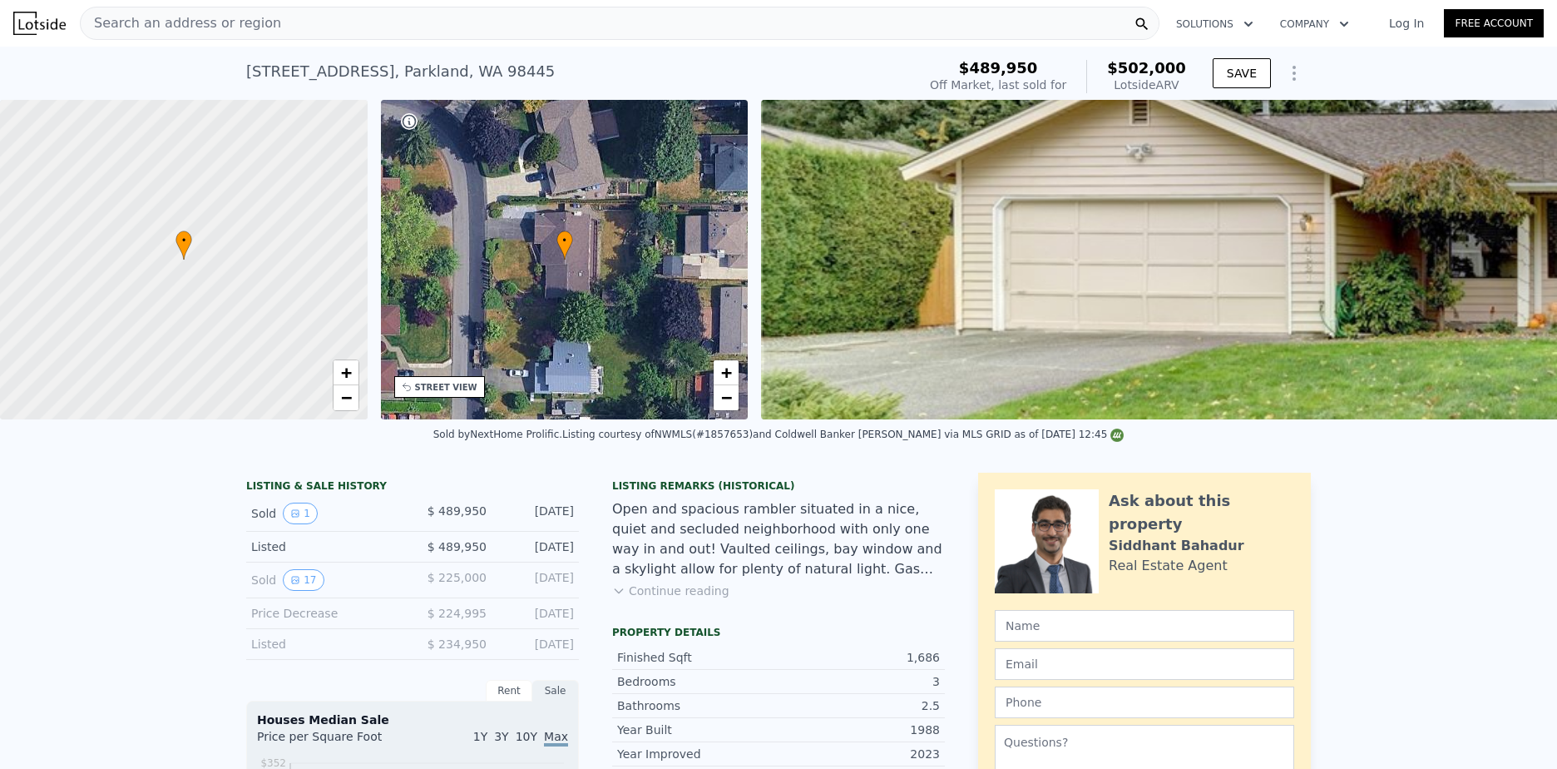
click at [281, 20] on div "Search an address or region" at bounding box center [620, 23] width 1080 height 33
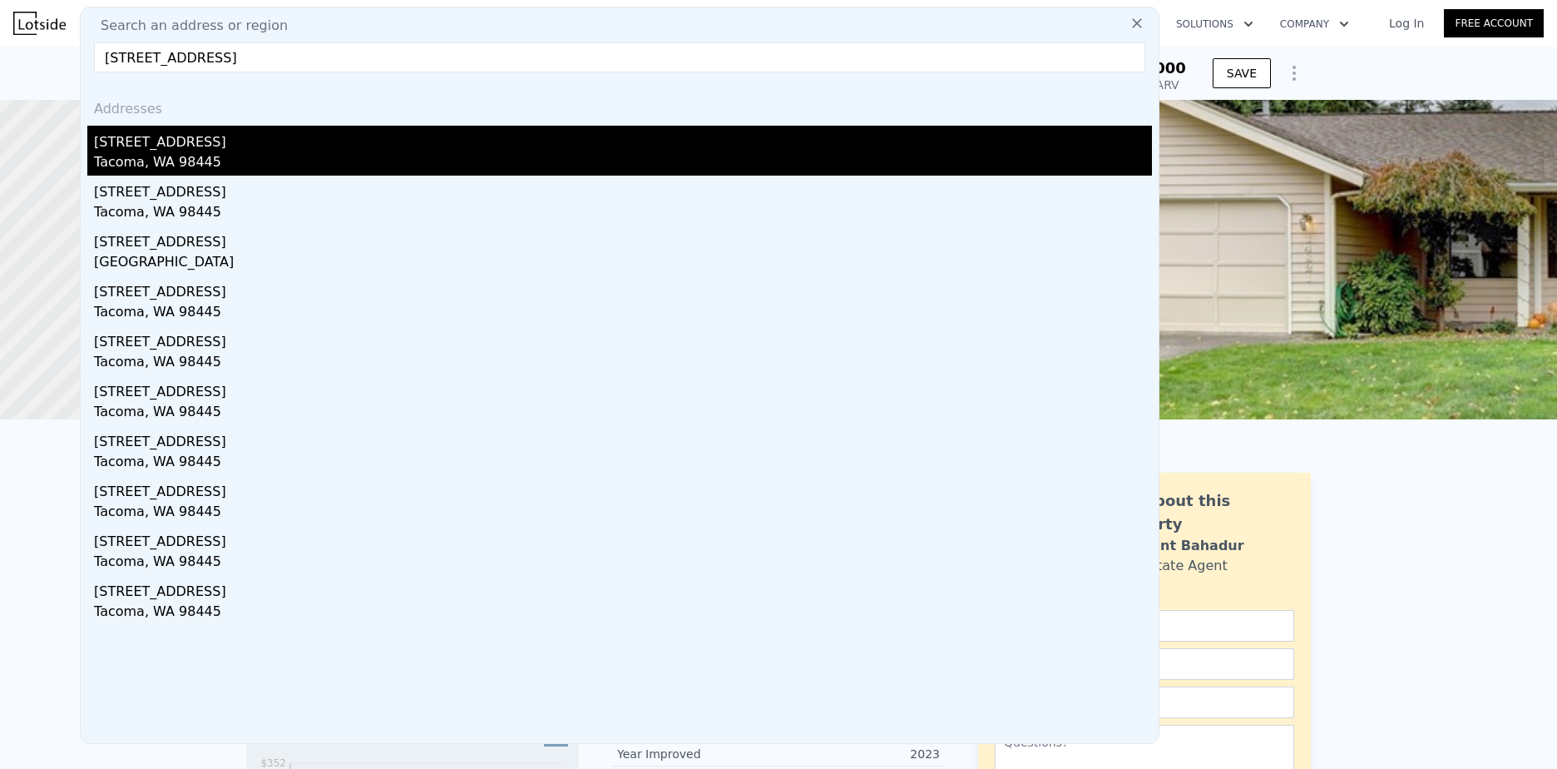
type input "14719 22nd Ave, Tacom"
click at [183, 154] on div "Tacoma, WA 98445" at bounding box center [623, 163] width 1058 height 23
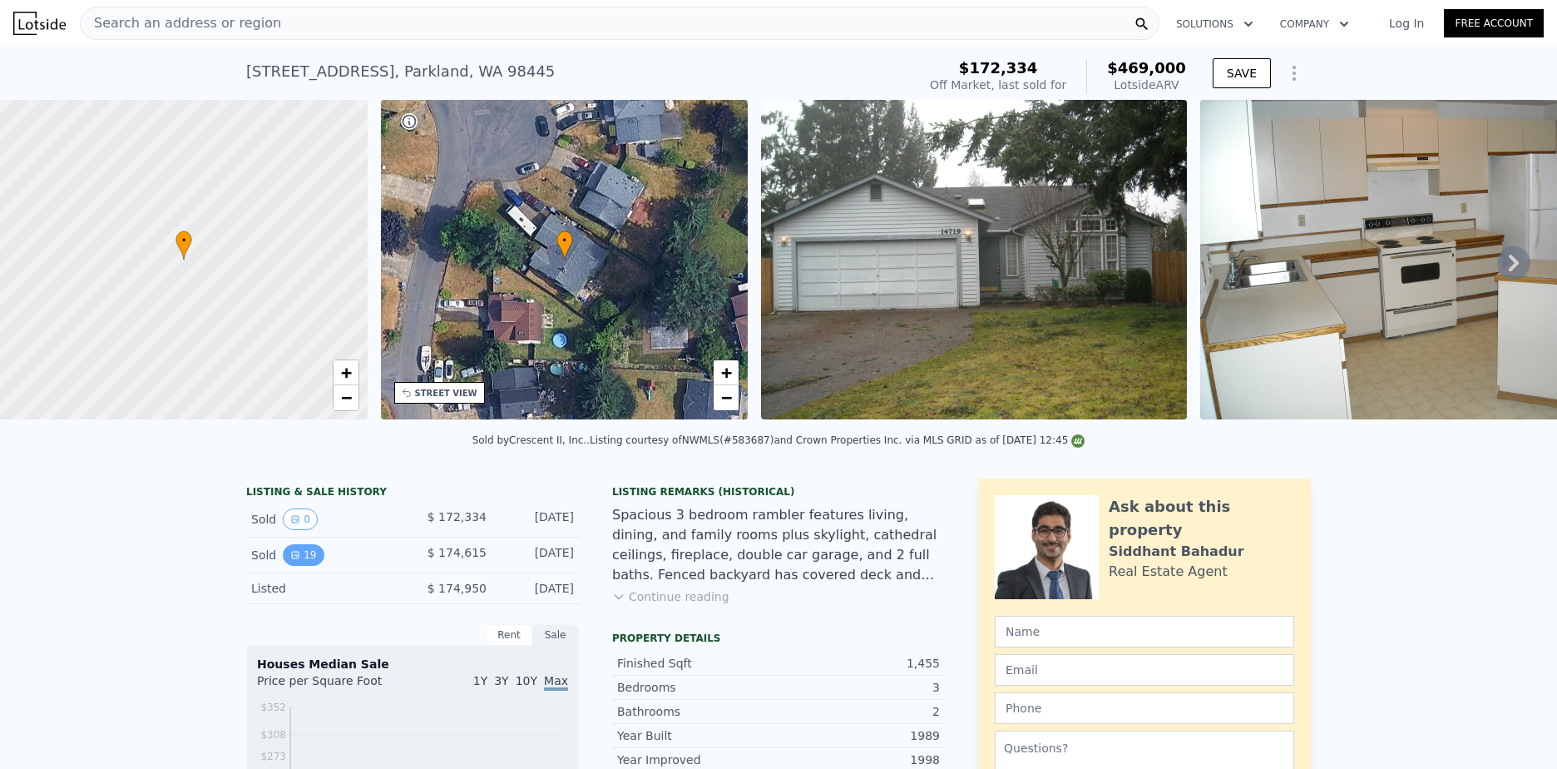
click at [301, 565] on button "19" at bounding box center [303, 555] width 41 height 22
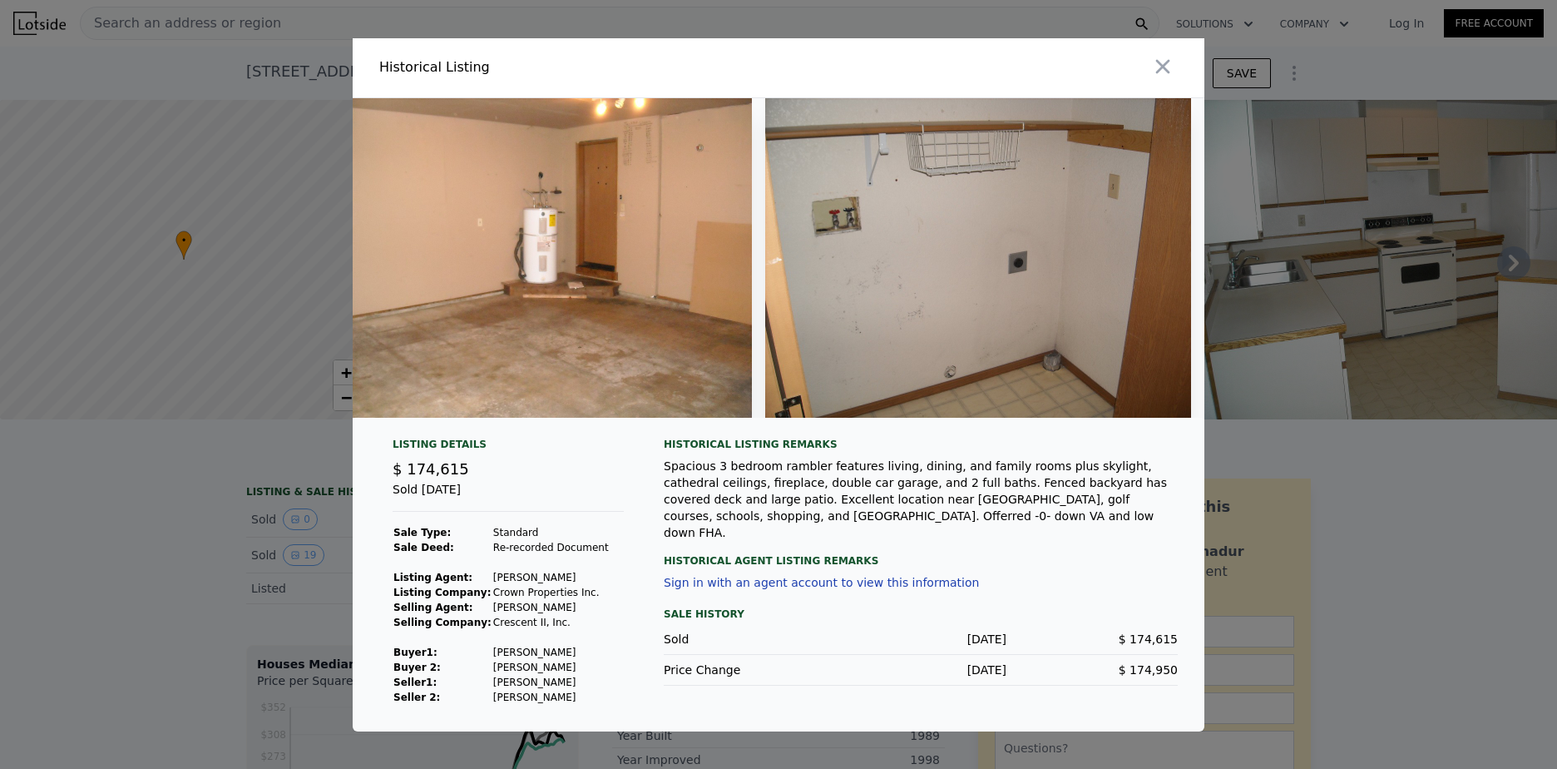
scroll to position [0, 7520]
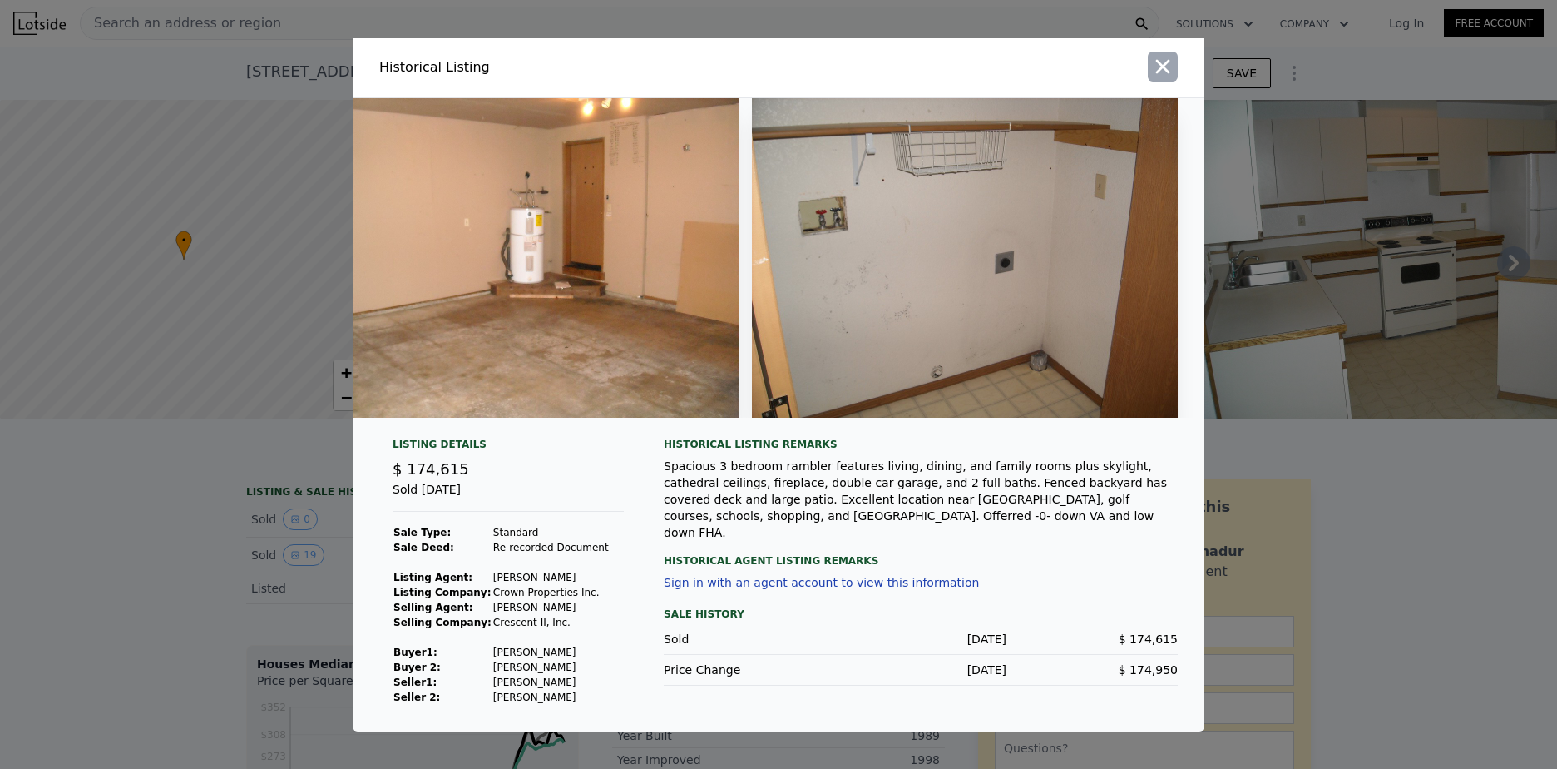
click at [1163, 65] on icon "button" at bounding box center [1162, 66] width 23 height 23
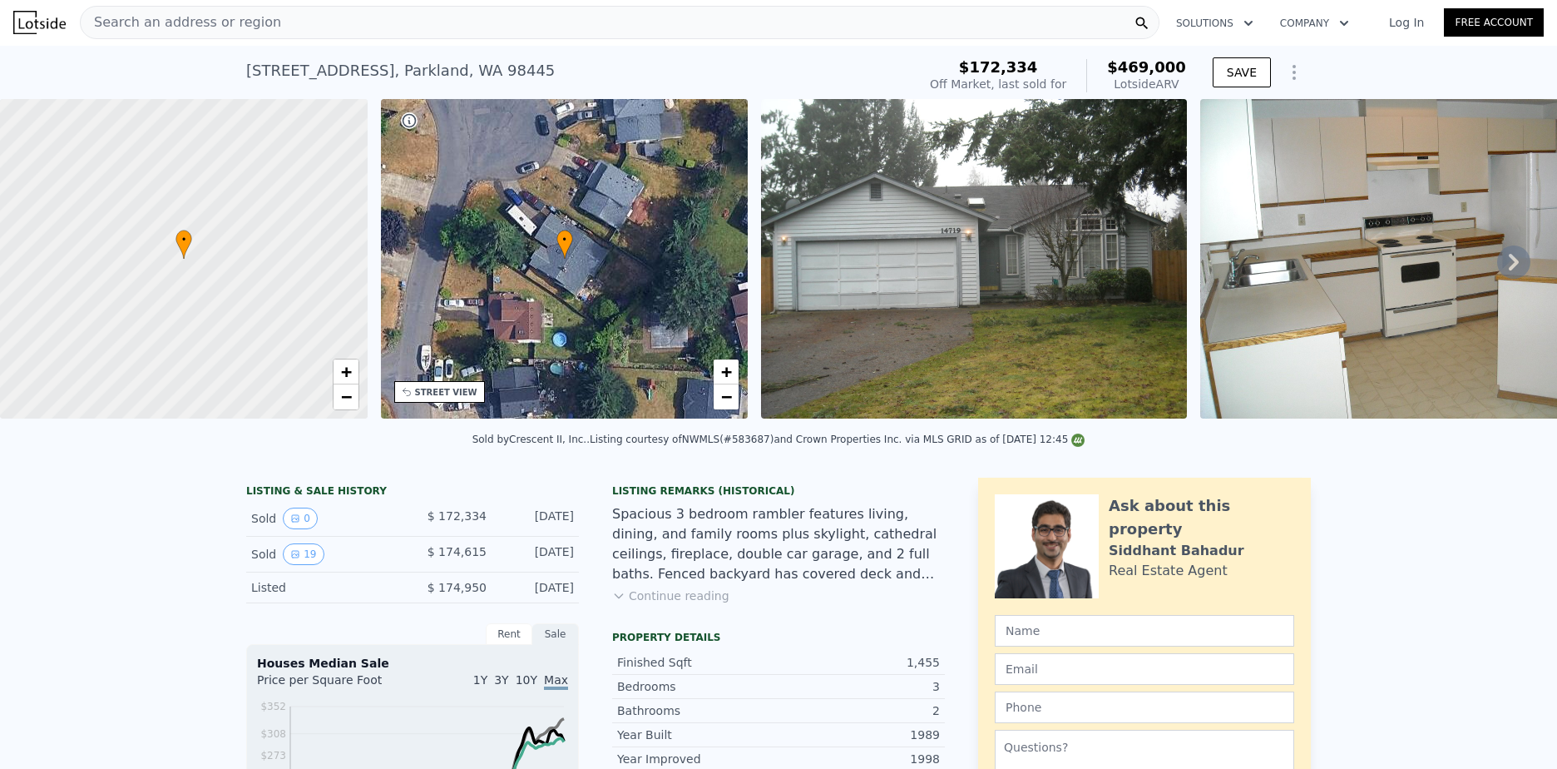
scroll to position [0, 0]
